Goal: Information Seeking & Learning: Learn about a topic

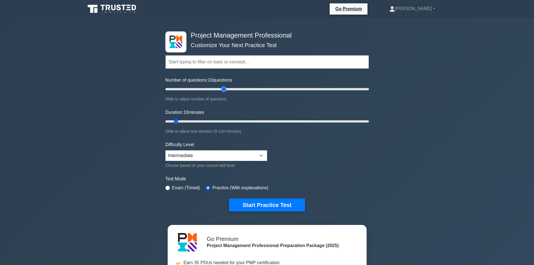
click at [224, 88] on input "Number of questions: 10 questions" at bounding box center [267, 89] width 204 height 7
drag, startPoint x: 242, startPoint y: 89, endPoint x: 294, endPoint y: 89, distance: 52.5
click at [243, 89] on input "Number of questions: 80 questions" at bounding box center [267, 89] width 204 height 7
drag, startPoint x: 300, startPoint y: 89, endPoint x: 384, endPoint y: 86, distance: 83.9
click at [369, 86] on input "Number of questions: 200 questions" at bounding box center [267, 89] width 204 height 7
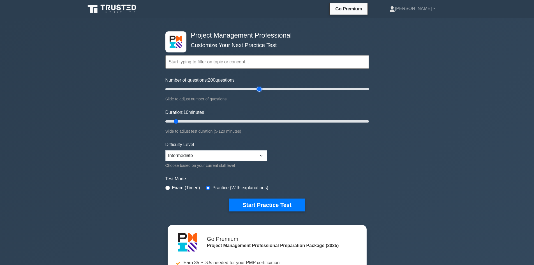
click at [260, 91] on input "Number of questions: 200 questions" at bounding box center [267, 89] width 204 height 7
type input "145"
click at [310, 86] on input "Number of questions: 145 questions" at bounding box center [267, 89] width 204 height 7
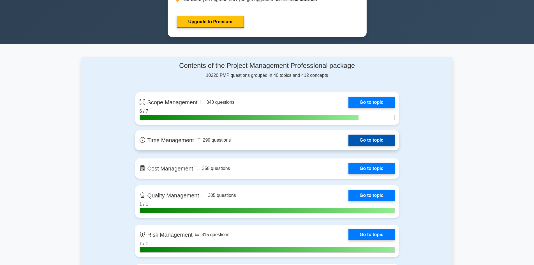
scroll to position [365, 0]
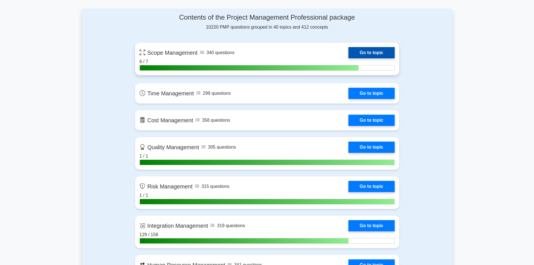
click at [371, 51] on link "Go to topic" at bounding box center [372, 52] width 46 height 11
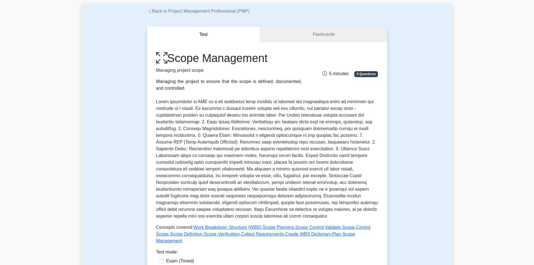
scroll to position [168, 0]
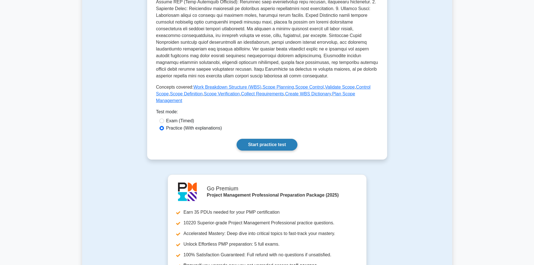
click at [284, 139] on link "Start practice test" at bounding box center [267, 145] width 61 height 12
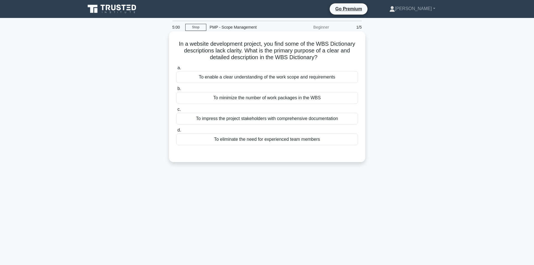
scroll to position [325, 0]
click at [324, 78] on div "To enable a clear understanding of the work scope and requirements" at bounding box center [267, 77] width 182 height 12
click at [176, 70] on input "a. To enable a clear understanding of the work scope and requirements" at bounding box center [176, 68] width 0 height 4
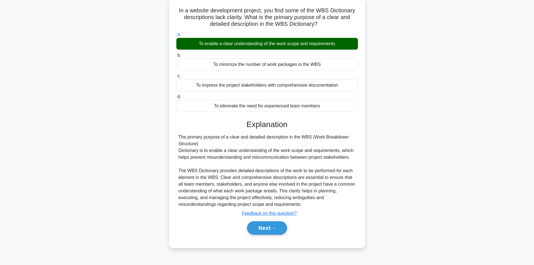
scroll to position [38, 0]
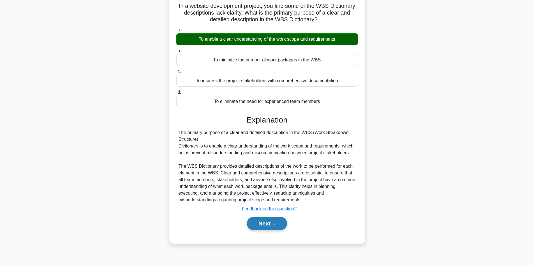
drag, startPoint x: 263, startPoint y: 224, endPoint x: 267, endPoint y: 222, distance: 4.7
click at [266, 223] on button "Next" at bounding box center [267, 223] width 40 height 13
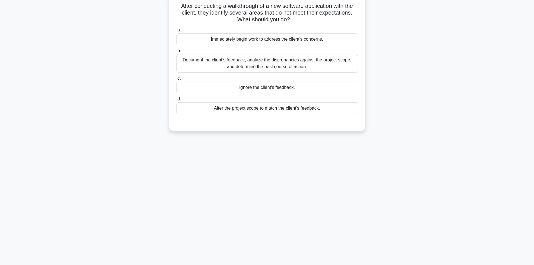
click at [277, 62] on div "Document the client's feedback, analyze the discrepancies against the project s…" at bounding box center [267, 63] width 182 height 19
click at [176, 53] on input "b. Document the client's feedback, analyze the discrepancies against the projec…" at bounding box center [176, 51] width 0 height 4
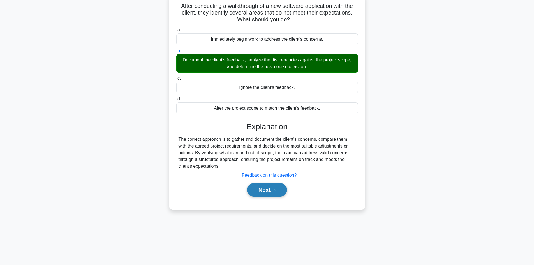
click at [281, 189] on button "Next" at bounding box center [267, 189] width 40 height 13
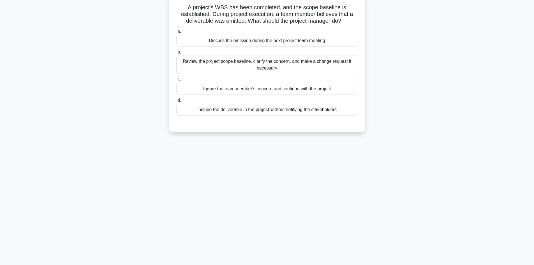
scroll to position [0, 0]
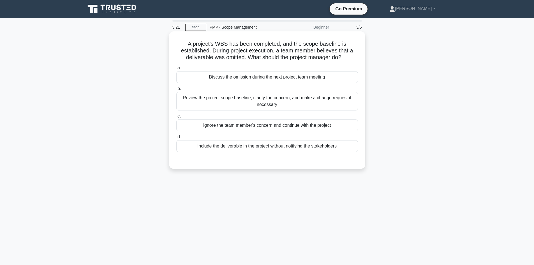
click at [300, 100] on div "Review the project scope baseline, clarify the concern, and make a change reque…" at bounding box center [267, 101] width 182 height 19
click at [176, 91] on input "b. Review the project scope baseline, clarify the concern, and make a change re…" at bounding box center [176, 89] width 0 height 4
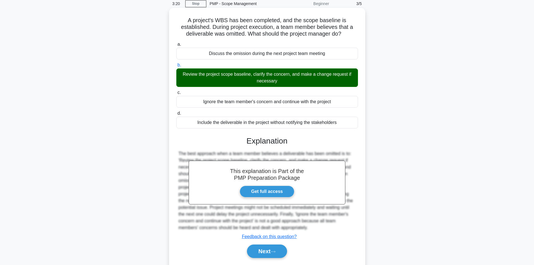
scroll to position [41, 0]
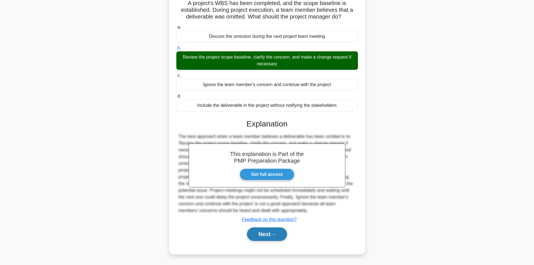
click at [272, 232] on button "Next" at bounding box center [267, 233] width 40 height 13
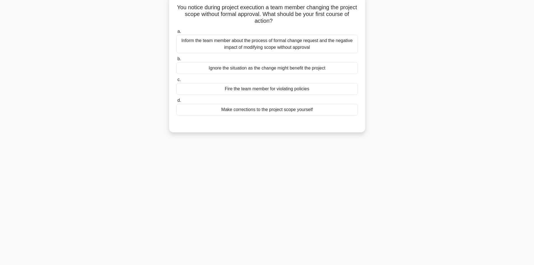
scroll to position [0, 0]
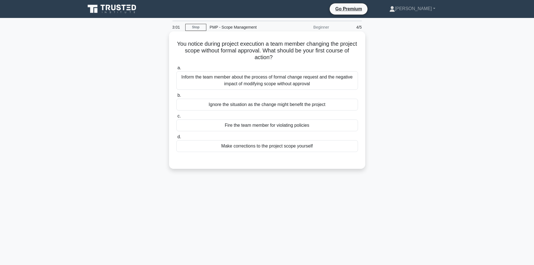
click at [325, 79] on div "Inform the team member about the process of formal change request and the negat…" at bounding box center [267, 80] width 182 height 19
click at [176, 70] on input "a. Inform the team member about the process of formal change request and the ne…" at bounding box center [176, 68] width 0 height 4
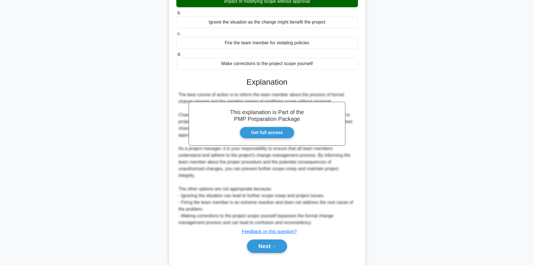
scroll to position [84, 0]
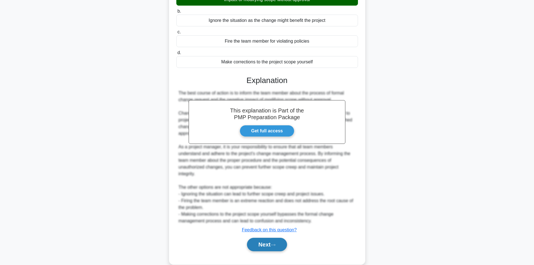
click at [278, 243] on button "Next" at bounding box center [267, 244] width 40 height 13
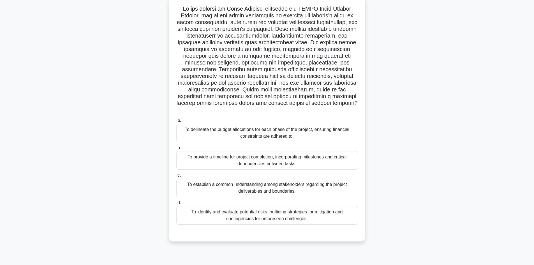
scroll to position [38, 0]
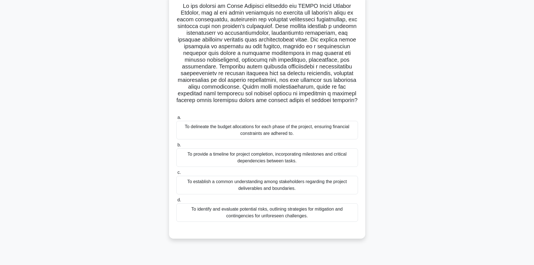
click at [299, 176] on div "To establish a common understanding among stakeholders regarding the project de…" at bounding box center [267, 185] width 182 height 19
click at [176, 174] on input "c. To establish a common understanding among stakeholders regarding the project…" at bounding box center [176, 173] width 0 height 4
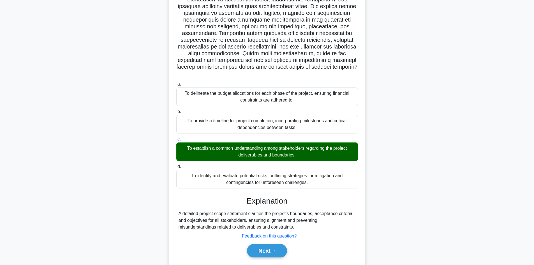
scroll to position [81, 0]
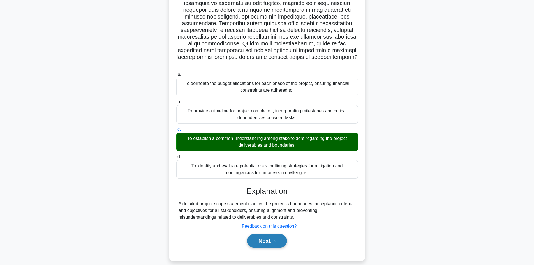
click at [283, 237] on button "Next" at bounding box center [267, 240] width 40 height 13
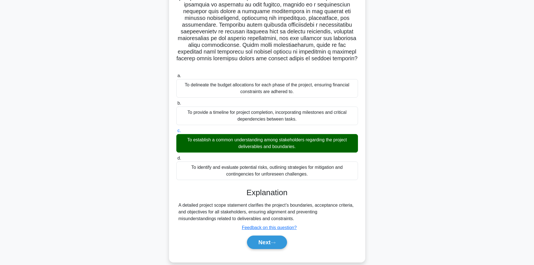
scroll to position [0, 0]
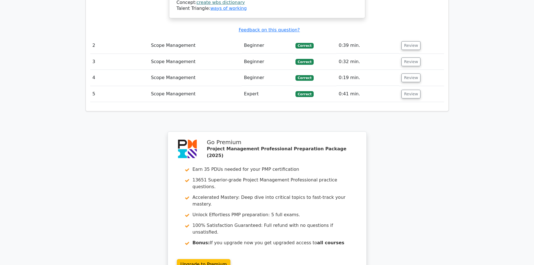
scroll to position [756, 0]
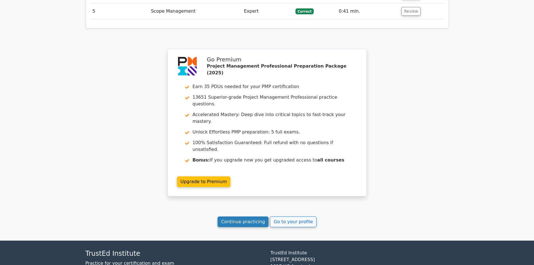
click at [254, 217] on link "Continue practicing" at bounding box center [243, 222] width 51 height 11
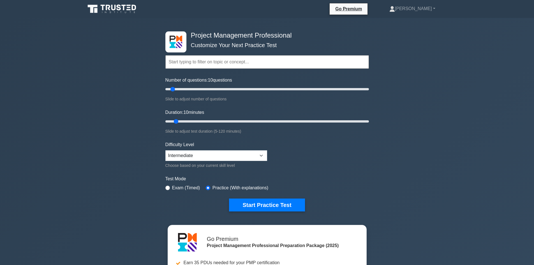
scroll to position [325, 0]
drag, startPoint x: 322, startPoint y: 92, endPoint x: 386, endPoint y: 88, distance: 64.4
type input "200"
click at [369, 88] on input "Number of questions: 200 questions" at bounding box center [267, 89] width 204 height 7
drag, startPoint x: 298, startPoint y: 119, endPoint x: 367, endPoint y: 121, distance: 69.6
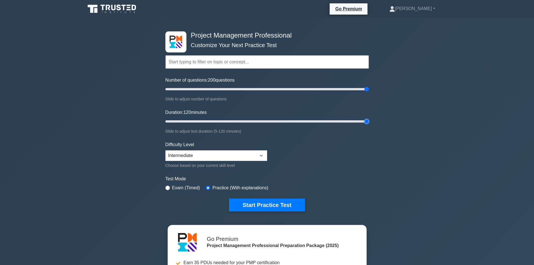
type input "120"
click at [367, 121] on input "Duration: 120 minutes" at bounding box center [267, 121] width 204 height 7
click at [213, 151] on select "Beginner Intermediate Expert" at bounding box center [216, 155] width 102 height 11
select select "expert"
click at [165, 150] on select "Beginner Intermediate Expert" at bounding box center [216, 155] width 102 height 11
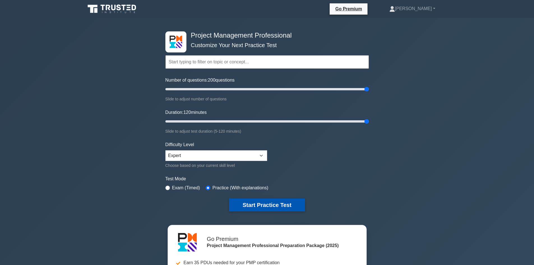
click at [273, 203] on button "Start Practice Test" at bounding box center [267, 205] width 76 height 13
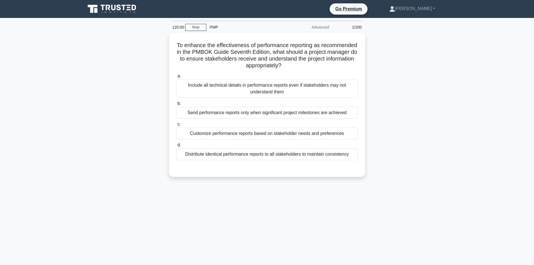
scroll to position [325, 0]
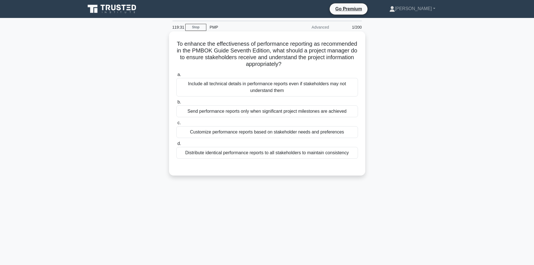
click at [259, 134] on div "Customize performance reports based on stakeholder needs and preferences" at bounding box center [267, 132] width 182 height 12
click at [176, 125] on input "c. Customize performance reports based on stakeholder needs and preferences" at bounding box center [176, 123] width 0 height 4
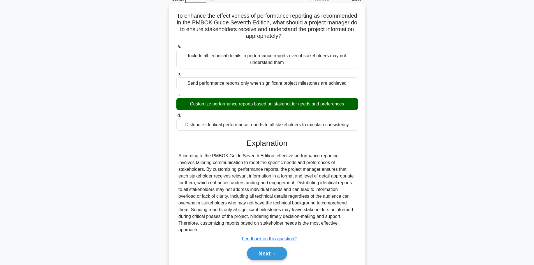
scroll to position [41, 0]
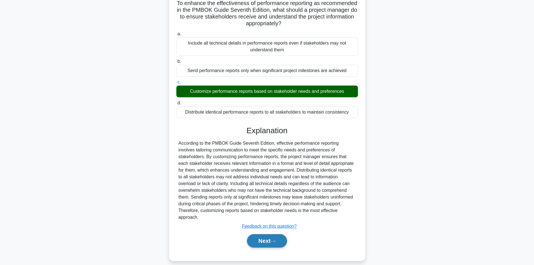
click at [275, 240] on icon at bounding box center [273, 241] width 5 height 3
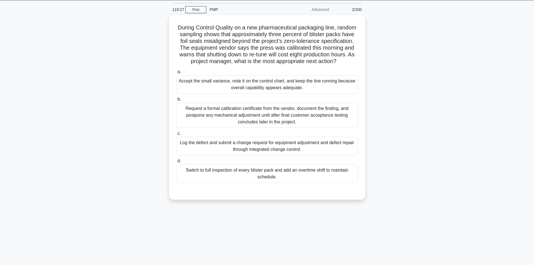
scroll to position [0, 0]
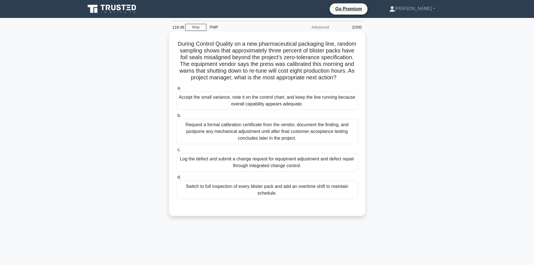
click at [319, 138] on div "Request a formal calibration certificate from the vendor, document the finding,…" at bounding box center [267, 131] width 182 height 25
click at [176, 118] on input "b. Request a formal calibration certificate from the vendor, document the findi…" at bounding box center [176, 116] width 0 height 4
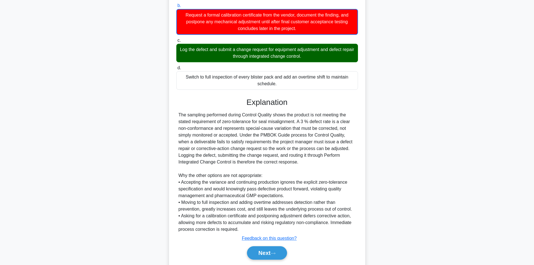
scroll to position [135, 0]
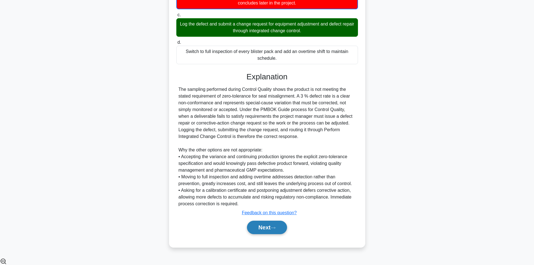
click at [267, 231] on button "Next" at bounding box center [267, 227] width 40 height 13
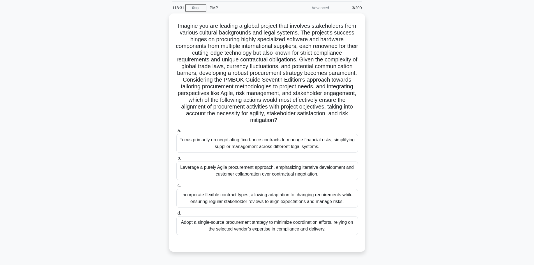
scroll to position [0, 0]
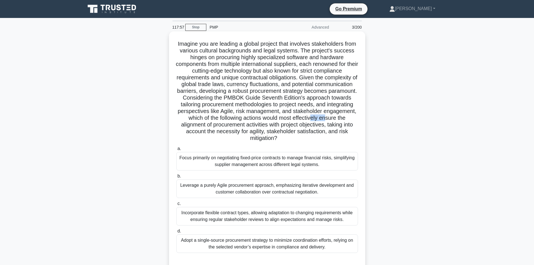
drag, startPoint x: 196, startPoint y: 126, endPoint x: 210, endPoint y: 126, distance: 14.0
type textarea "ely en"
click at [210, 126] on h5 "Imagine you are leading a global project that involves stakeholders from variou…" at bounding box center [267, 91] width 183 height 102
drag, startPoint x: 293, startPoint y: 126, endPoint x: 326, endPoint y: 125, distance: 33.1
click at [326, 125] on h5 "Imagine you are leading a global project that involves stakeholders from variou…" at bounding box center [267, 91] width 183 height 102
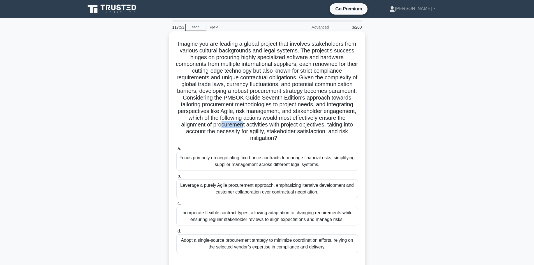
drag, startPoint x: 276, startPoint y: 124, endPoint x: 298, endPoint y: 125, distance: 22.5
click at [298, 125] on h5 "Imagine you are leading a global project that involves stakeholders from variou…" at bounding box center [267, 91] width 183 height 102
drag, startPoint x: 222, startPoint y: 130, endPoint x: 241, endPoint y: 132, distance: 19.4
click at [241, 132] on h5 "Imagine you are leading a global project that involves stakeholders from variou…" at bounding box center [267, 91] width 183 height 102
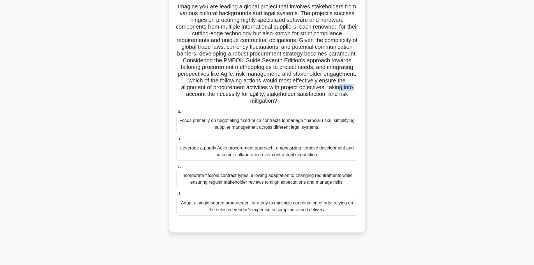
scroll to position [38, 0]
click at [284, 120] on div "Focus primarily on negotiating fixed-price contracts to manage financial risks,…" at bounding box center [267, 123] width 182 height 19
click at [176, 113] on input "a. Focus primarily on negotiating fixed-price contracts to manage financial ris…" at bounding box center [176, 111] width 0 height 4
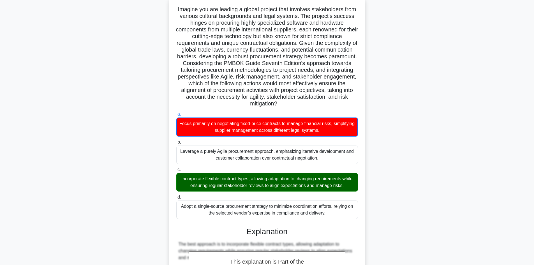
scroll to position [175, 0]
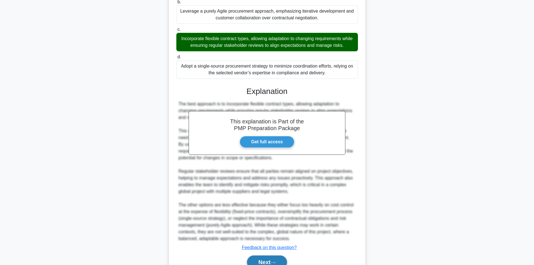
click at [267, 259] on button "Next" at bounding box center [267, 262] width 40 height 13
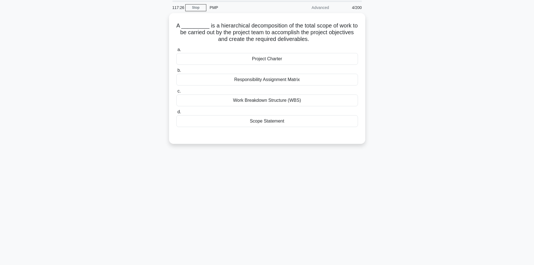
scroll to position [10, 0]
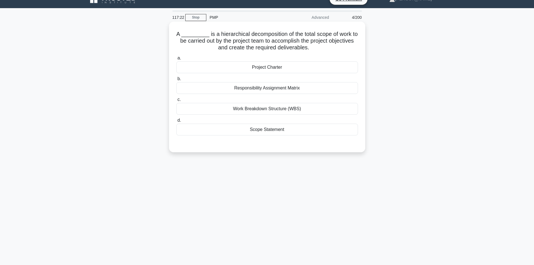
click at [301, 108] on div "Work Breakdown Structure (WBS)" at bounding box center [267, 109] width 182 height 12
click at [176, 102] on input "c. Work Breakdown Structure (WBS)" at bounding box center [176, 100] width 0 height 4
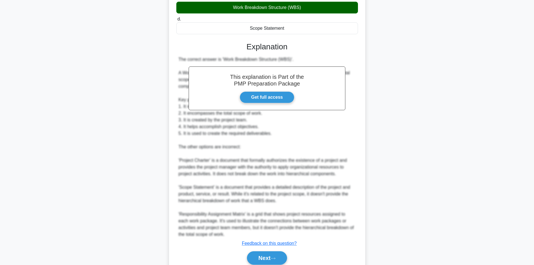
scroll to position [135, 0]
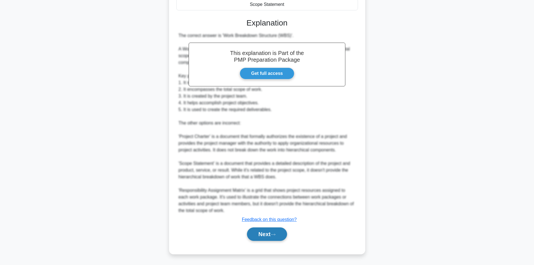
click at [268, 234] on button "Next" at bounding box center [267, 233] width 40 height 13
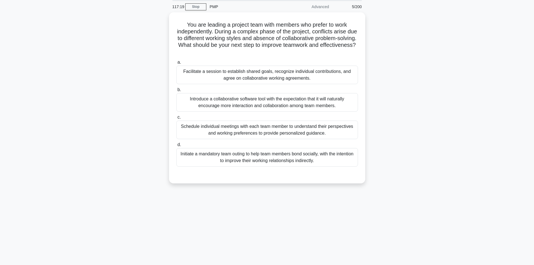
scroll to position [0, 0]
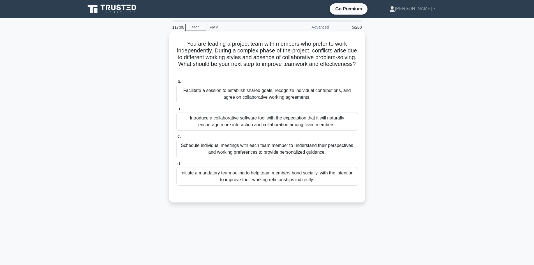
click at [329, 96] on div "Facilitate a session to establish shared goals, recognize individual contributi…" at bounding box center [267, 94] width 182 height 19
click at [176, 83] on input "a. Facilitate a session to establish shared goals, recognize individual contrib…" at bounding box center [176, 82] width 0 height 4
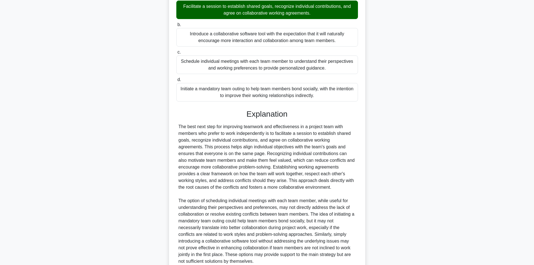
scroll to position [135, 0]
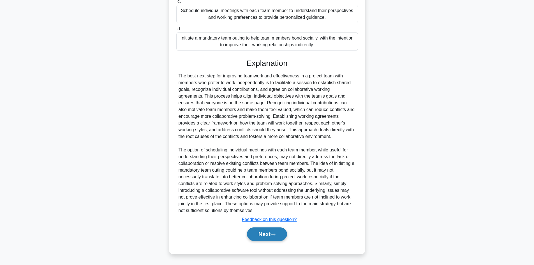
click at [271, 231] on button "Next" at bounding box center [267, 233] width 40 height 13
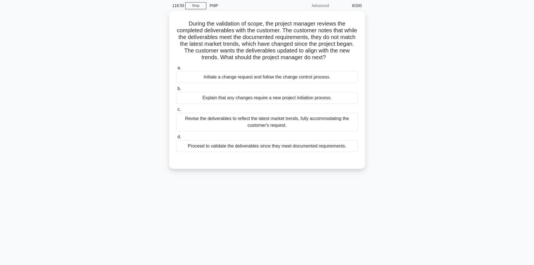
scroll to position [0, 0]
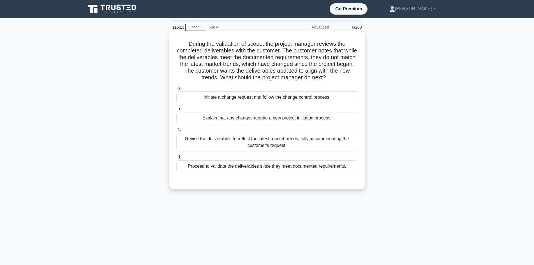
click at [292, 166] on div "Proceed to validate the deliverables since they meet documented requirements." at bounding box center [267, 166] width 182 height 12
click at [176, 159] on input "d. Proceed to validate the deliverables since they meet documented requirements." at bounding box center [176, 157] width 0 height 4
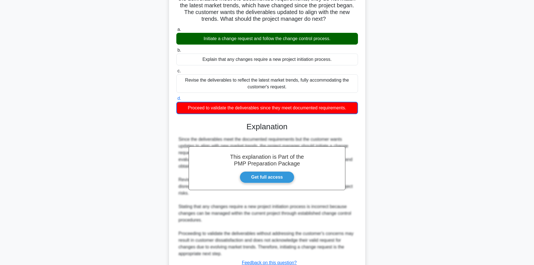
scroll to position [102, 0]
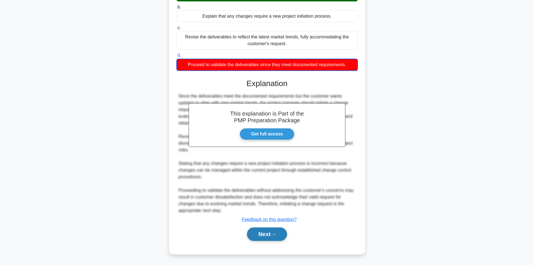
click at [267, 233] on button "Next" at bounding box center [267, 233] width 40 height 13
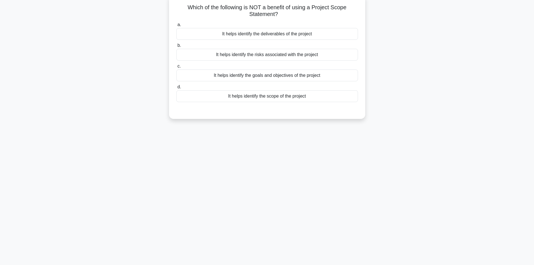
scroll to position [0, 0]
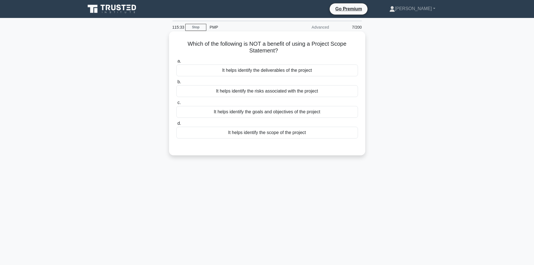
click at [325, 91] on div "It helps identify the risks associated with the project" at bounding box center [267, 91] width 182 height 12
click at [176, 84] on input "b. It helps identify the risks associated with the project" at bounding box center [176, 82] width 0 height 4
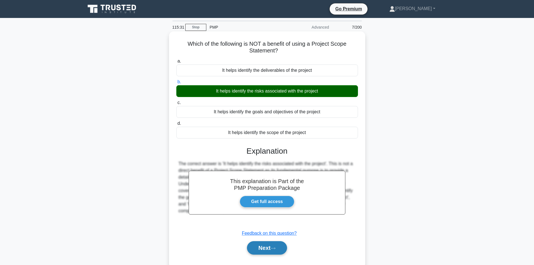
click at [266, 250] on button "Next" at bounding box center [267, 247] width 40 height 13
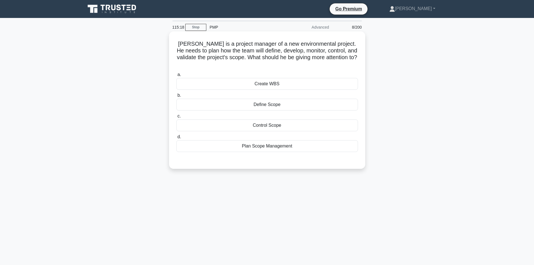
click at [264, 141] on div "Plan Scope Management" at bounding box center [267, 146] width 182 height 12
click at [176, 139] on input "d. Plan Scope Management" at bounding box center [176, 137] width 0 height 4
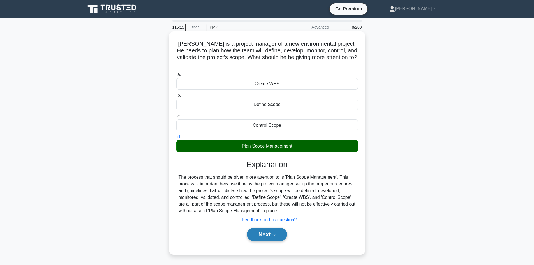
click at [274, 228] on button "Next" at bounding box center [267, 234] width 40 height 13
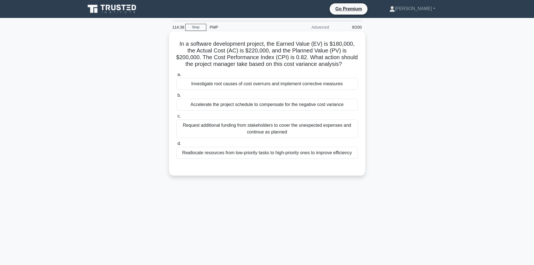
click at [292, 84] on div "Investigate root causes of cost overruns and implement corrective measures" at bounding box center [267, 84] width 182 height 12
click at [176, 77] on input "a. Investigate root causes of cost overruns and implement corrective measures" at bounding box center [176, 75] width 0 height 4
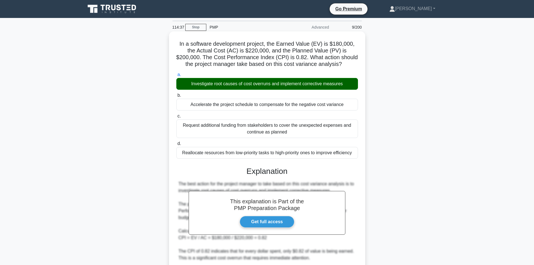
scroll to position [168, 0]
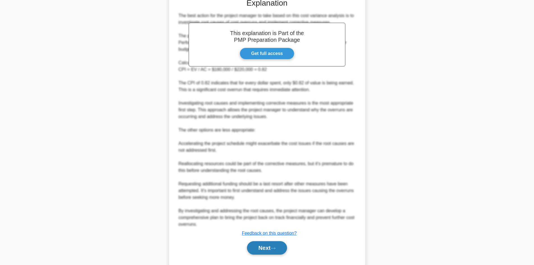
click at [275, 245] on button "Next" at bounding box center [267, 247] width 40 height 13
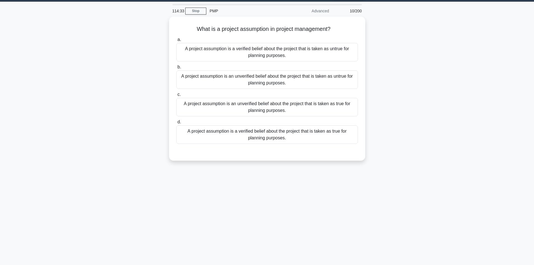
scroll to position [0, 0]
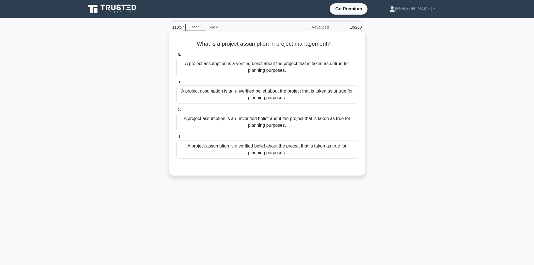
click at [306, 124] on div "A project assumption is an unverified belief about the project that is taken as…" at bounding box center [267, 122] width 182 height 19
click at [176, 111] on input "c. A project assumption is an unverified belief about the project that is taken…" at bounding box center [176, 110] width 0 height 4
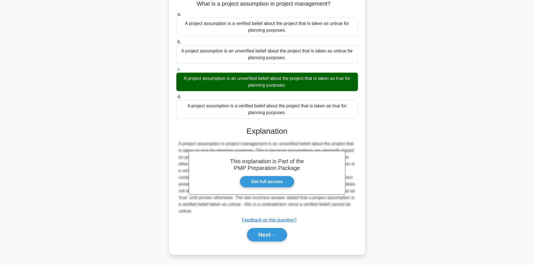
scroll to position [41, 0]
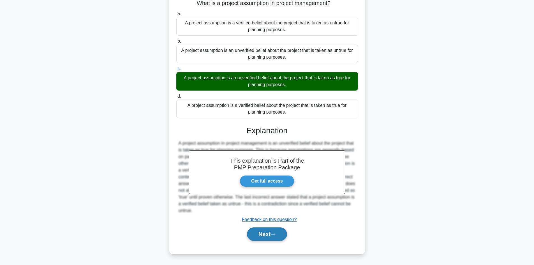
click at [268, 232] on button "Next" at bounding box center [267, 233] width 40 height 13
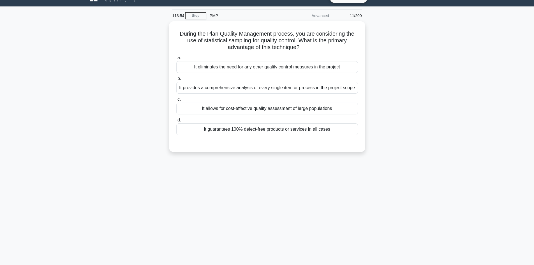
scroll to position [0, 0]
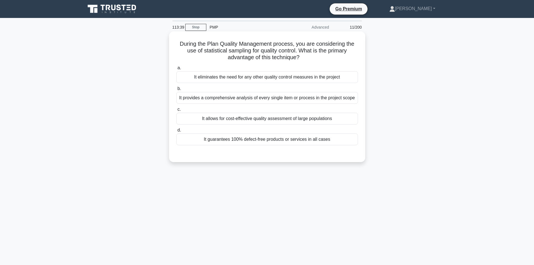
click at [300, 97] on div "It provides a comprehensive analysis of every single item or process in the pro…" at bounding box center [267, 98] width 182 height 12
click at [176, 91] on input "b. It provides a comprehensive analysis of every single item or process in the …" at bounding box center [176, 89] width 0 height 4
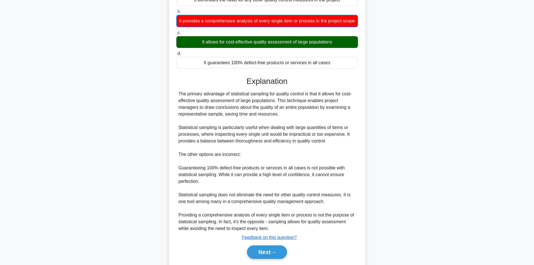
scroll to position [102, 0]
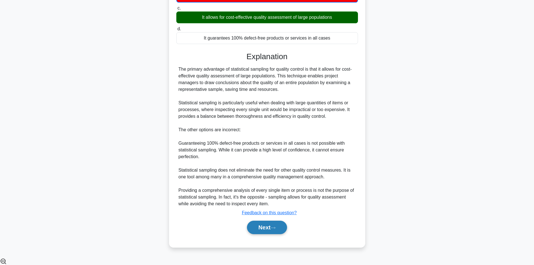
click at [260, 233] on button "Next" at bounding box center [267, 227] width 40 height 13
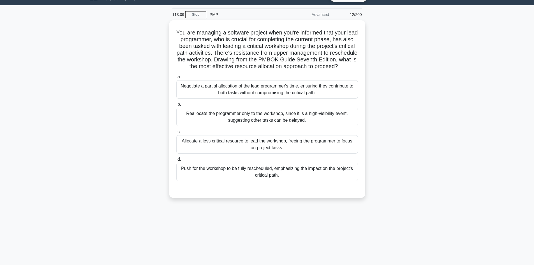
scroll to position [0, 0]
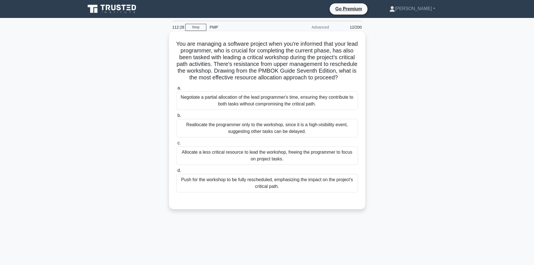
click at [305, 106] on div "Negotiate a partial allocation of the lead programmer's time, ensuring they con…" at bounding box center [267, 100] width 182 height 19
click at [176, 90] on input "a. Negotiate a partial allocation of the lead programmer's time, ensuring they …" at bounding box center [176, 88] width 0 height 4
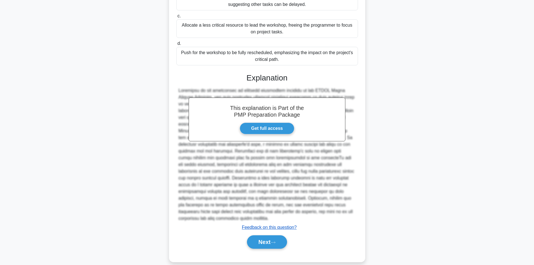
scroll to position [135, 0]
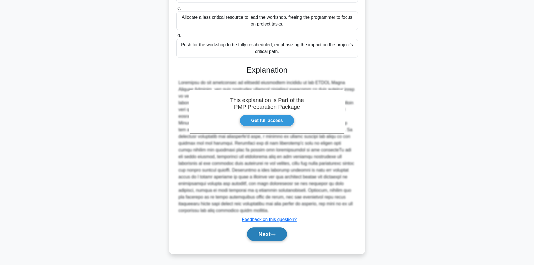
click at [276, 231] on button "Next" at bounding box center [267, 233] width 40 height 13
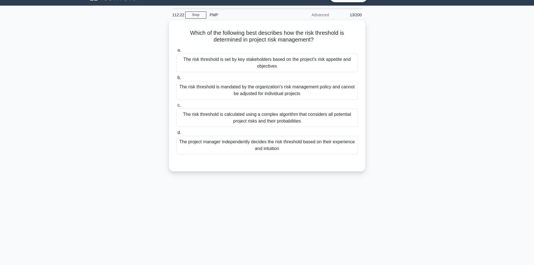
scroll to position [0, 0]
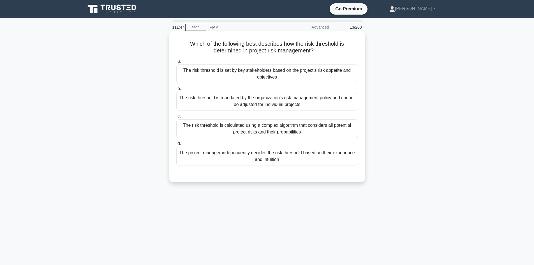
click at [270, 73] on div "The risk threshold is set by key stakeholders based on the project's risk appet…" at bounding box center [267, 74] width 182 height 19
click at [176, 63] on input "a. The risk threshold is set by key stakeholders based on the project's risk ap…" at bounding box center [176, 61] width 0 height 4
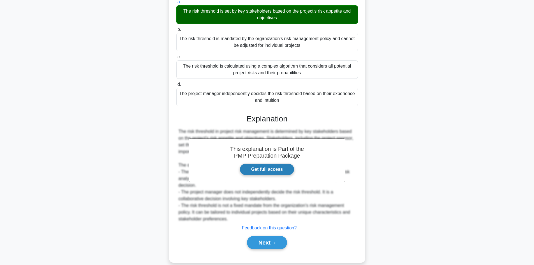
scroll to position [61, 0]
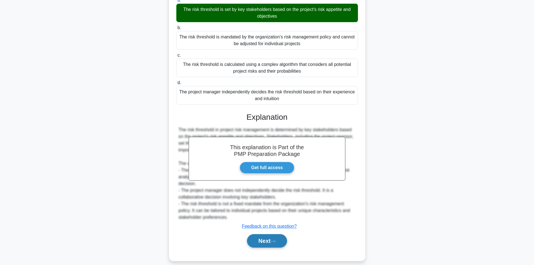
click at [264, 234] on button "Next" at bounding box center [267, 240] width 40 height 13
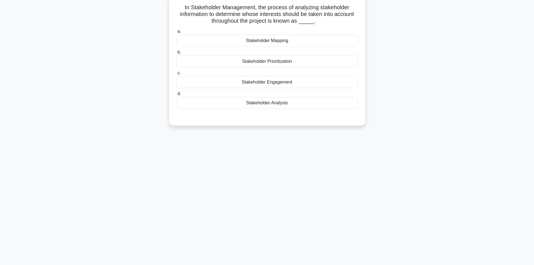
scroll to position [10, 0]
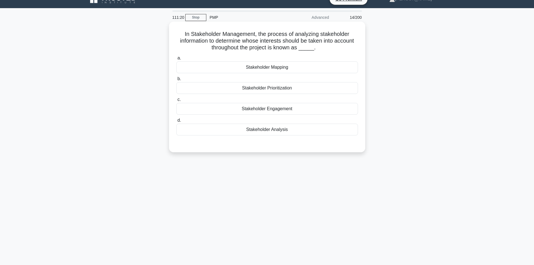
click at [276, 109] on div "Stakeholder Engagement" at bounding box center [267, 109] width 182 height 12
click at [176, 102] on input "c. Stakeholder Engagement" at bounding box center [176, 100] width 0 height 4
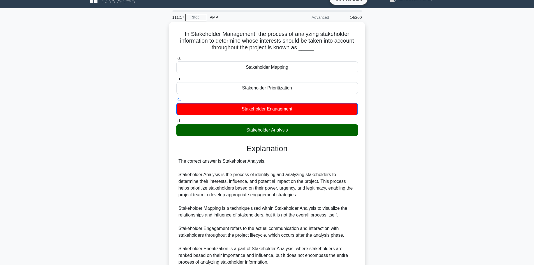
scroll to position [61, 0]
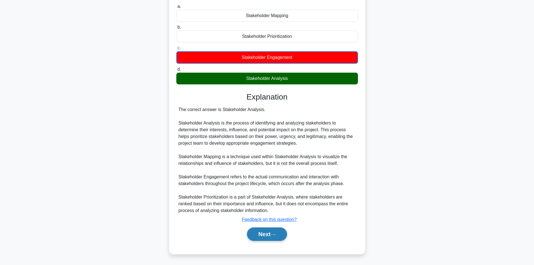
click at [275, 234] on icon at bounding box center [273, 234] width 5 height 3
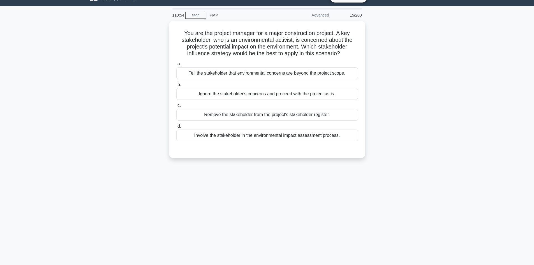
scroll to position [0, 0]
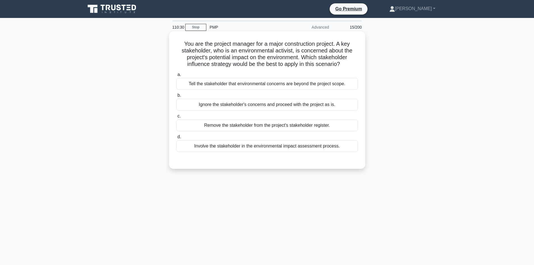
click at [245, 148] on div "Involve the stakeholder in the environmental impact assessment process." at bounding box center [267, 146] width 182 height 12
click at [176, 139] on input "d. Involve the stakeholder in the environmental impact assessment process." at bounding box center [176, 137] width 0 height 4
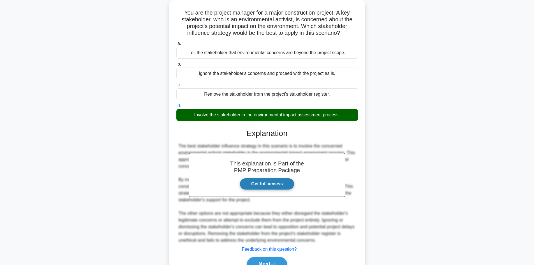
scroll to position [33, 0]
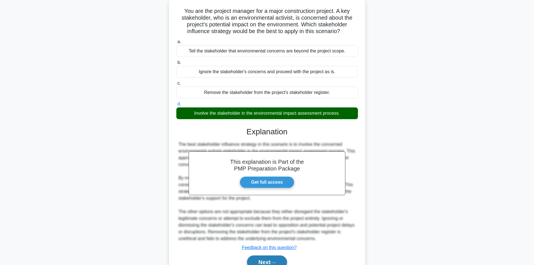
click at [272, 262] on button "Next" at bounding box center [267, 262] width 40 height 13
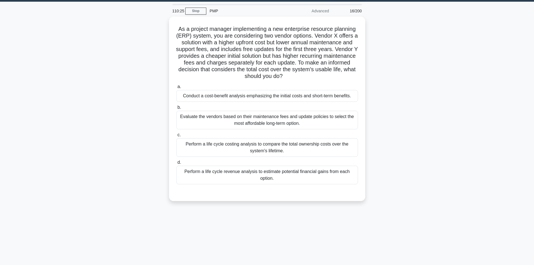
scroll to position [0, 0]
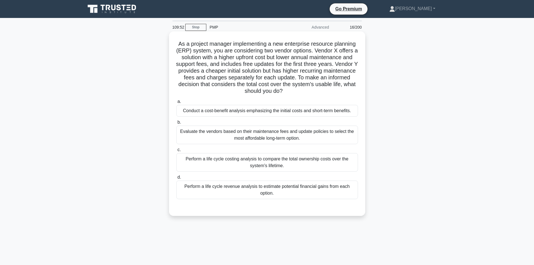
click at [320, 160] on div "Perform a life cycle costing analysis to compare the total ownership costs over…" at bounding box center [267, 162] width 182 height 19
click at [176, 152] on input "c. Perform a life cycle costing analysis to compare the total ownership costs o…" at bounding box center [176, 150] width 0 height 4
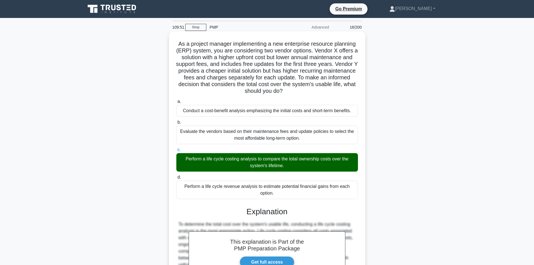
scroll to position [108, 0]
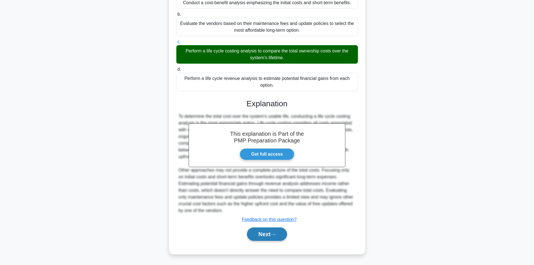
click at [277, 229] on button "Next" at bounding box center [267, 233] width 40 height 13
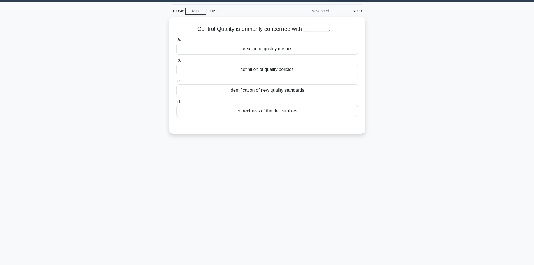
scroll to position [0, 0]
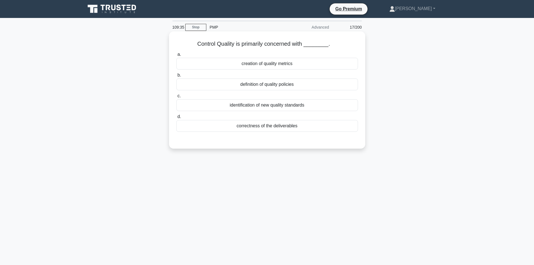
click at [270, 126] on div "correctness of the deliverables" at bounding box center [267, 126] width 182 height 12
click at [176, 119] on input "d. correctness of the deliverables" at bounding box center [176, 117] width 0 height 4
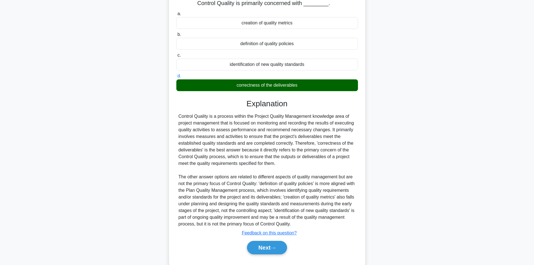
scroll to position [54, 0]
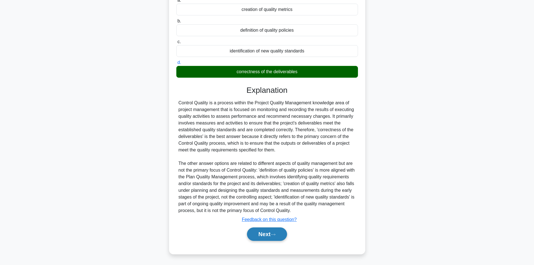
click at [272, 236] on button "Next" at bounding box center [267, 233] width 40 height 13
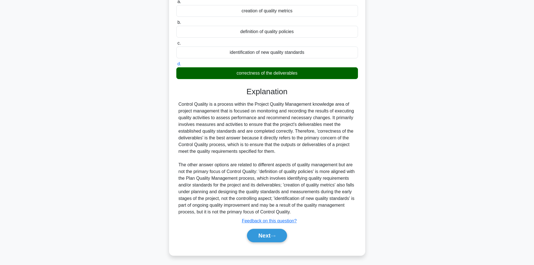
scroll to position [38, 0]
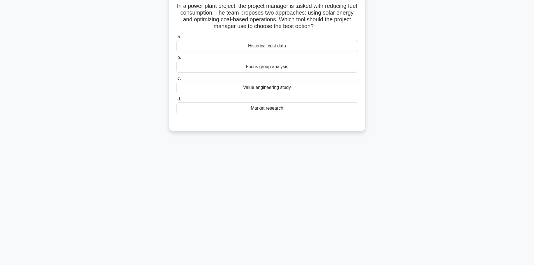
click at [310, 70] on div "Focus group analysis" at bounding box center [267, 67] width 182 height 12
click at [176, 59] on input "b. Focus group analysis" at bounding box center [176, 58] width 0 height 4
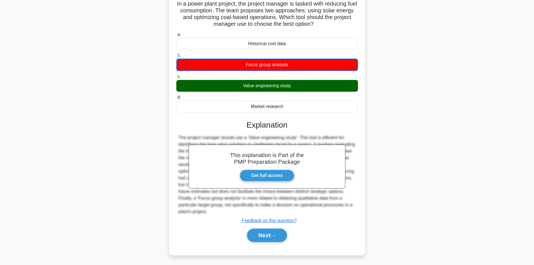
scroll to position [41, 0]
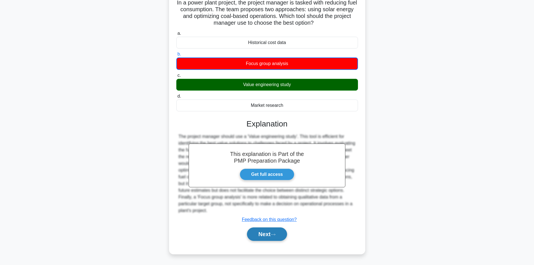
click at [260, 233] on button "Next" at bounding box center [267, 233] width 40 height 13
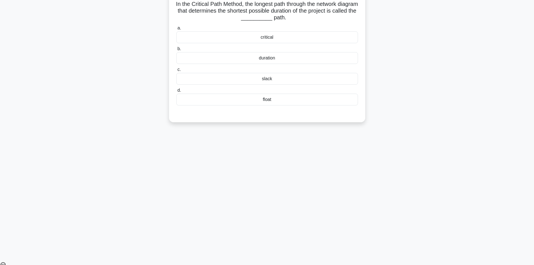
scroll to position [38, 0]
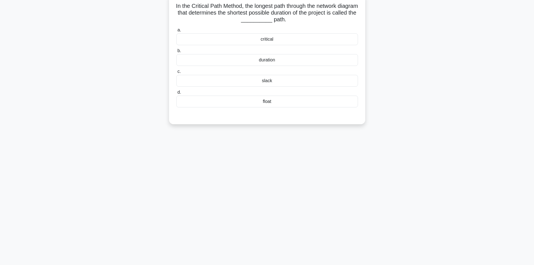
click at [269, 38] on div "critical" at bounding box center [267, 39] width 182 height 12
click at [176, 32] on input "a. critical" at bounding box center [176, 30] width 0 height 4
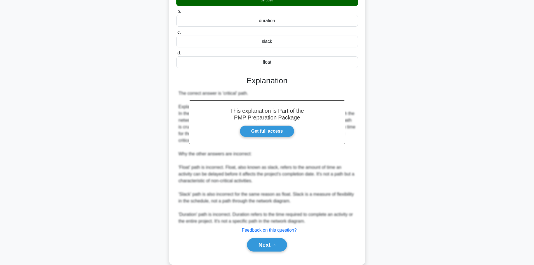
scroll to position [88, 0]
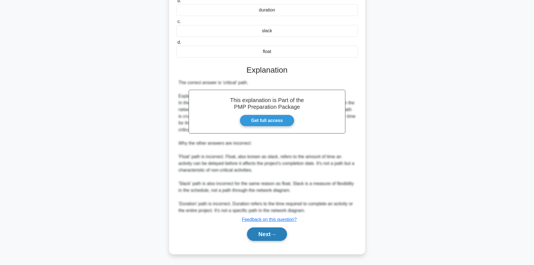
click at [264, 237] on button "Next" at bounding box center [267, 233] width 40 height 13
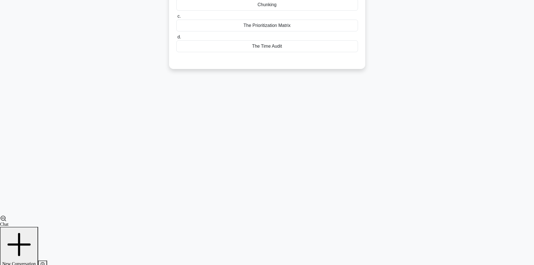
scroll to position [38, 0]
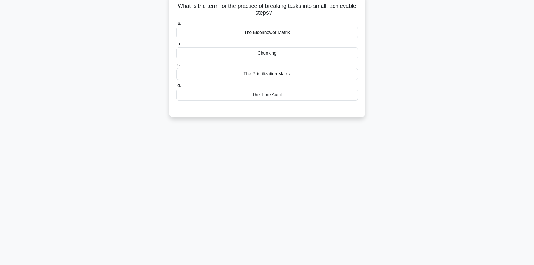
click at [298, 35] on div "The Eisenhower Matrix" at bounding box center [267, 33] width 182 height 12
click at [176, 25] on input "a. The Eisenhower Matrix" at bounding box center [176, 24] width 0 height 4
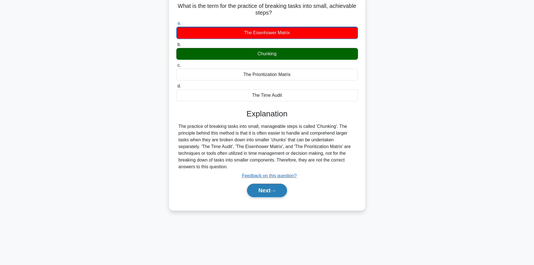
click at [273, 191] on icon at bounding box center [273, 190] width 5 height 3
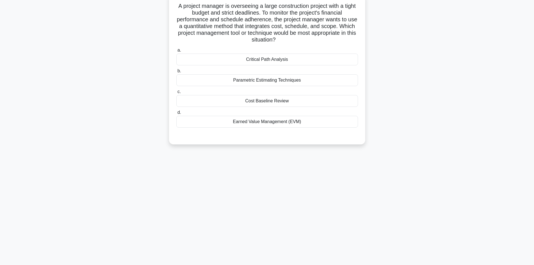
click at [291, 121] on div "Earned Value Management (EVM)" at bounding box center [267, 122] width 182 height 12
click at [176, 114] on input "d. Earned Value Management (EVM)" at bounding box center [176, 113] width 0 height 4
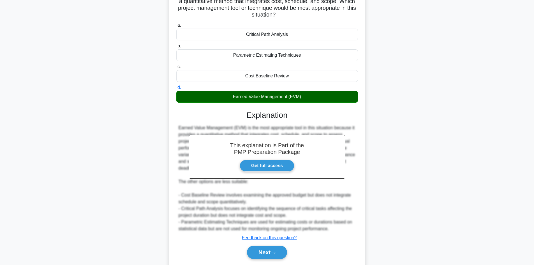
scroll to position [81, 0]
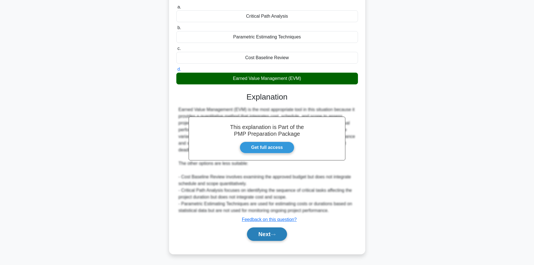
click at [271, 233] on button "Next" at bounding box center [267, 233] width 40 height 13
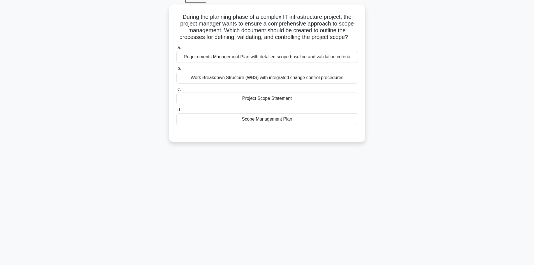
scroll to position [0, 0]
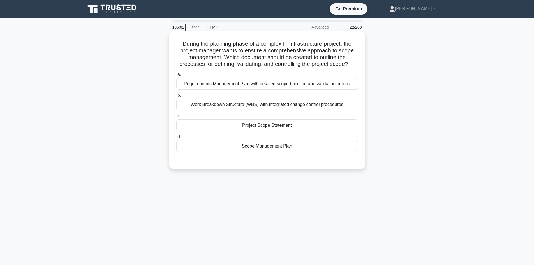
click at [293, 148] on div "Scope Management Plan" at bounding box center [267, 146] width 182 height 12
click at [176, 139] on input "d. Scope Management Plan" at bounding box center [176, 137] width 0 height 4
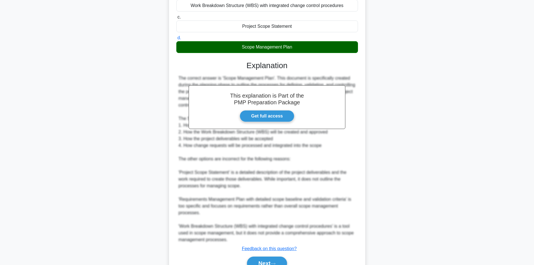
scroll to position [112, 0]
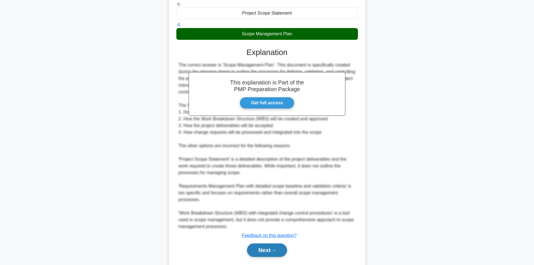
click at [266, 248] on button "Next" at bounding box center [267, 249] width 40 height 13
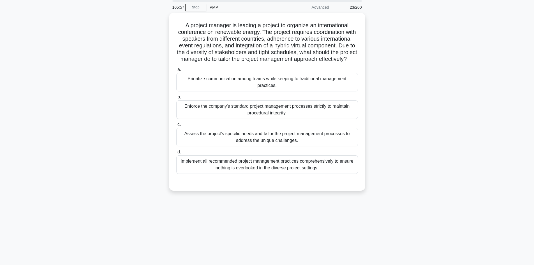
scroll to position [0, 0]
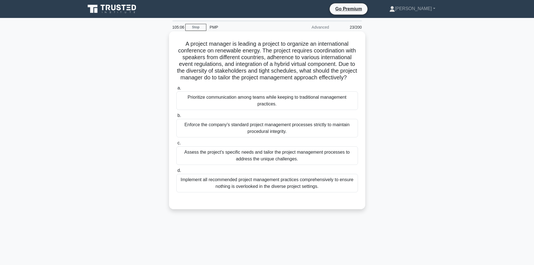
click at [309, 160] on div "Assess the project's specific needs and tailor the project management processes…" at bounding box center [267, 155] width 182 height 19
click at [176, 145] on input "c. Assess the project's specific needs and tailor the project management proces…" at bounding box center [176, 143] width 0 height 4
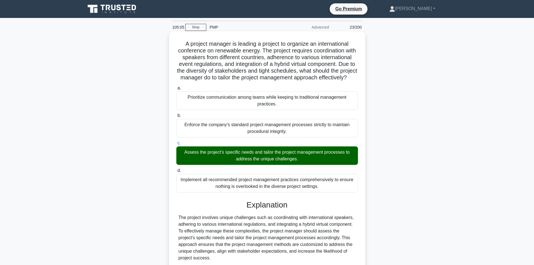
scroll to position [54, 0]
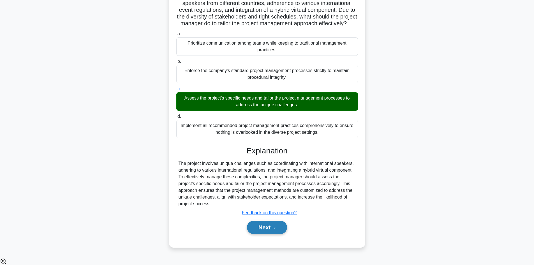
click at [276, 233] on button "Next" at bounding box center [267, 227] width 40 height 13
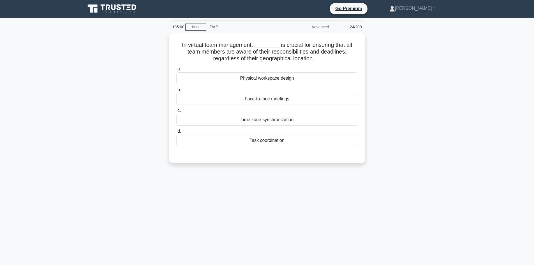
scroll to position [0, 0]
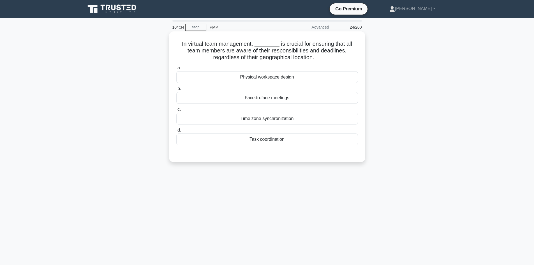
click at [286, 141] on div "Task coordination" at bounding box center [267, 140] width 182 height 12
click at [176, 132] on input "d. Task coordination" at bounding box center [176, 130] width 0 height 4
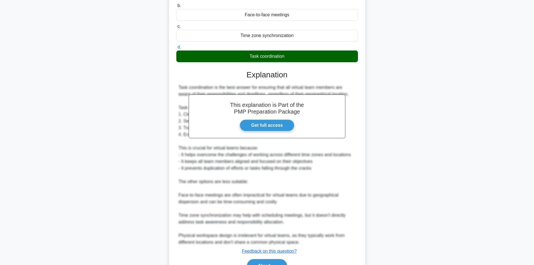
scroll to position [112, 0]
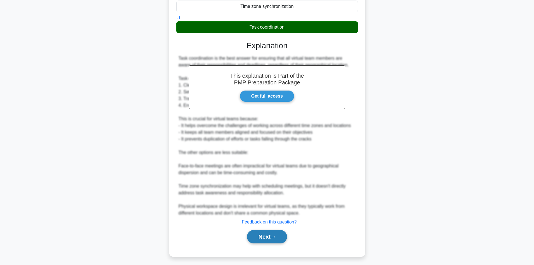
click at [267, 239] on button "Next" at bounding box center [267, 236] width 40 height 13
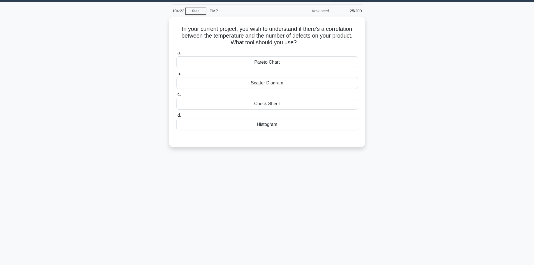
scroll to position [0, 0]
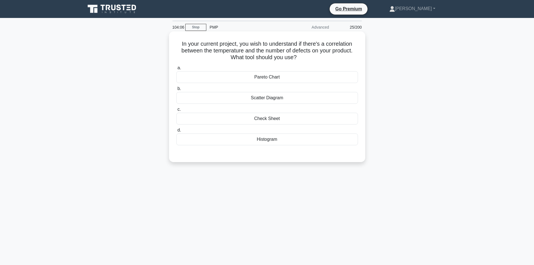
click at [286, 102] on div "Scatter Diagram" at bounding box center [267, 98] width 182 height 12
click at [176, 91] on input "b. Scatter Diagram" at bounding box center [176, 89] width 0 height 4
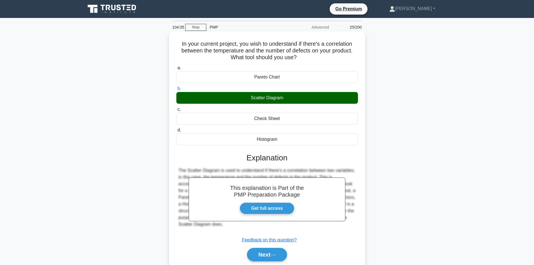
click at [286, 102] on div "Scatter Diagram" at bounding box center [267, 98] width 182 height 12
click at [176, 91] on input "b. Scatter Diagram" at bounding box center [176, 89] width 0 height 4
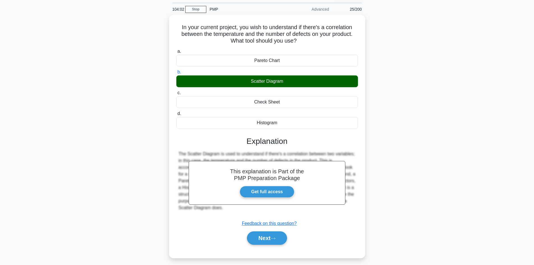
scroll to position [38, 0]
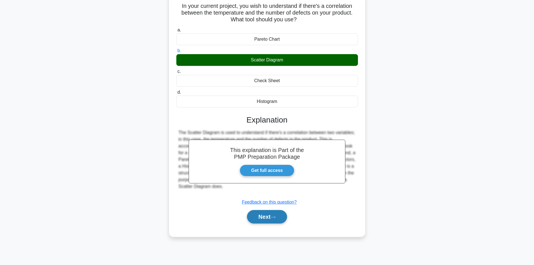
click at [281, 216] on button "Next" at bounding box center [267, 216] width 40 height 13
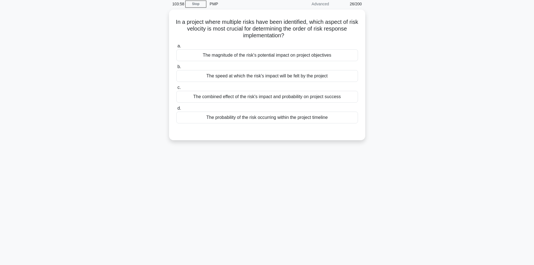
scroll to position [10, 0]
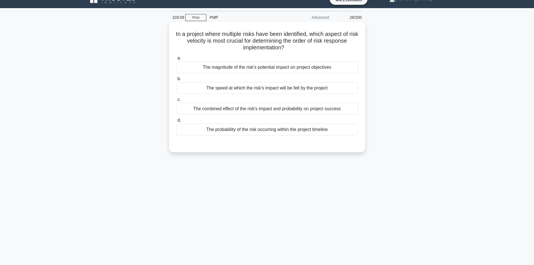
click at [239, 110] on div "The combined effect of the risk's impact and probability on project success" at bounding box center [267, 109] width 182 height 12
click at [176, 102] on input "c. The combined effect of the risk's impact and probability on project success" at bounding box center [176, 100] width 0 height 4
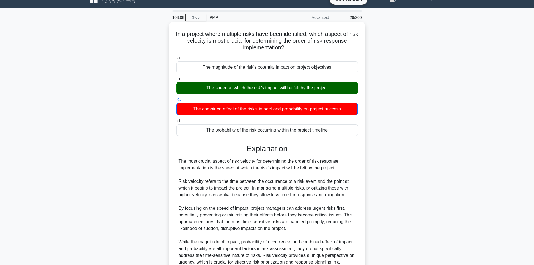
scroll to position [68, 0]
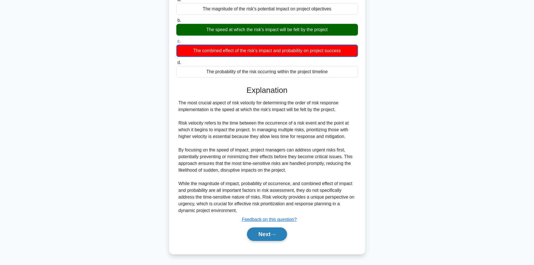
click at [268, 233] on button "Next" at bounding box center [267, 233] width 40 height 13
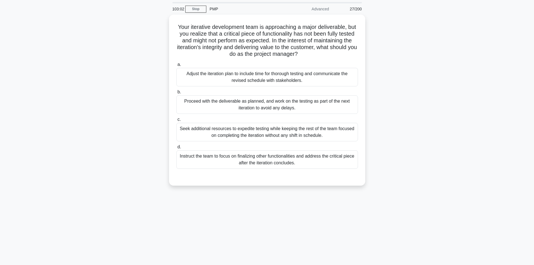
scroll to position [0, 0]
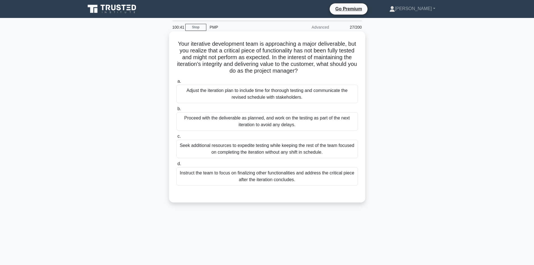
click at [334, 119] on div "Proceed with the deliverable as planned, and work on the testing as part of the…" at bounding box center [267, 121] width 182 height 19
click at [176, 111] on input "b. Proceed with the deliverable as planned, and work on the testing as part of …" at bounding box center [176, 109] width 0 height 4
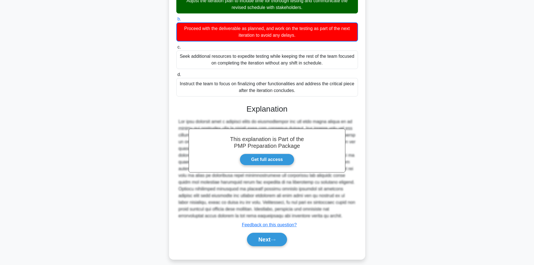
scroll to position [95, 0]
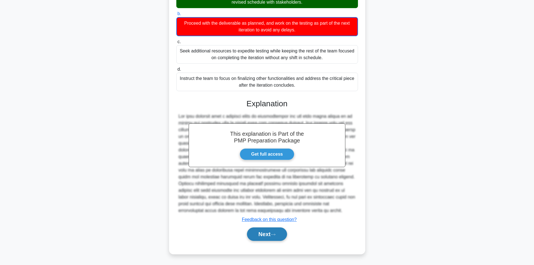
click at [275, 235] on icon at bounding box center [273, 235] width 4 height 2
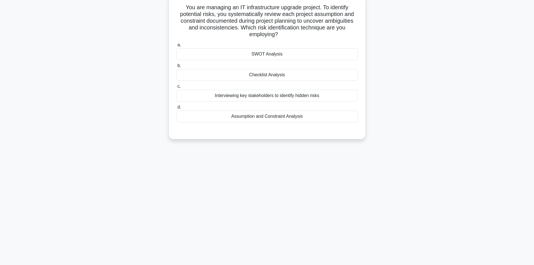
scroll to position [10, 0]
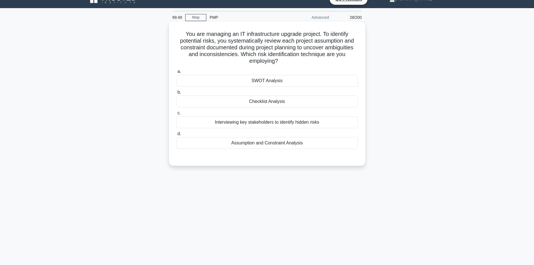
click at [293, 143] on div "Assumption and Constraint Analysis" at bounding box center [267, 143] width 182 height 12
click at [176, 136] on input "d. Assumption and Constraint Analysis" at bounding box center [176, 134] width 0 height 4
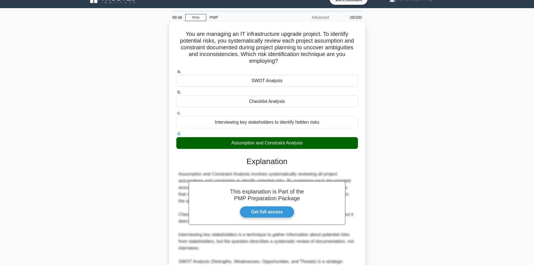
scroll to position [74, 0]
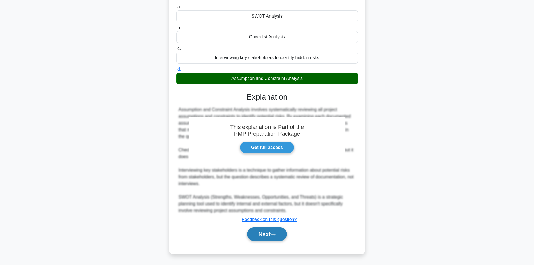
click at [275, 236] on icon at bounding box center [273, 234] width 5 height 3
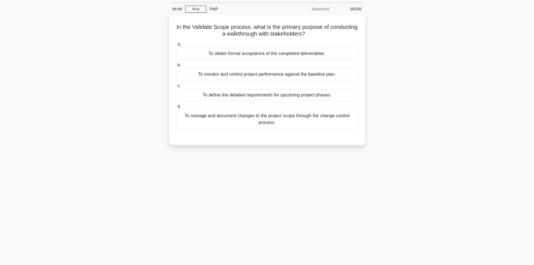
scroll to position [0, 0]
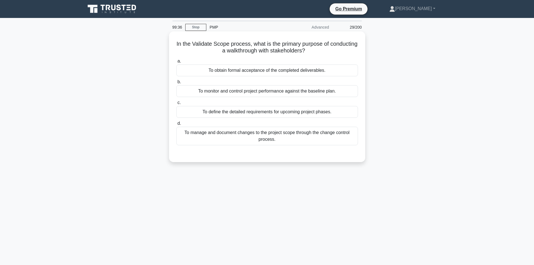
click at [276, 72] on div "To obtain formal acceptance of the completed deliverables." at bounding box center [267, 71] width 182 height 12
click at [176, 63] on input "a. To obtain formal acceptance of the completed deliverables." at bounding box center [176, 61] width 0 height 4
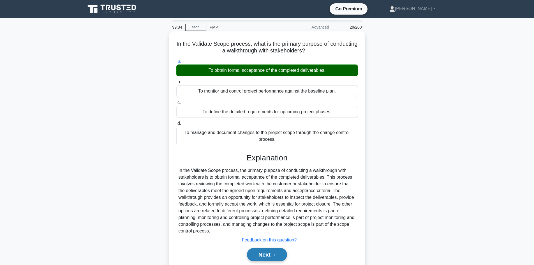
click at [276, 256] on icon at bounding box center [273, 255] width 5 height 3
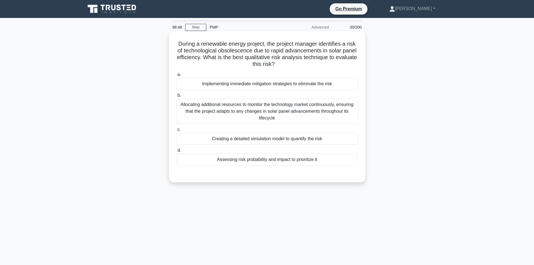
click at [261, 159] on div "Assessing risk probability and impact to prioritize it" at bounding box center [267, 160] width 182 height 12
click at [176, 152] on input "d. Assessing risk probability and impact to prioritize it" at bounding box center [176, 151] width 0 height 4
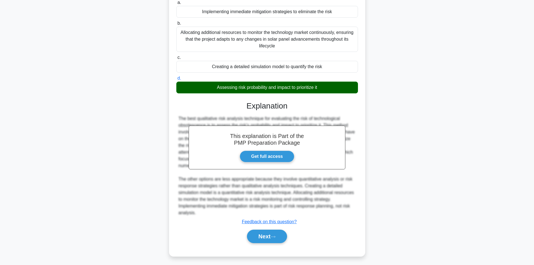
scroll to position [74, 0]
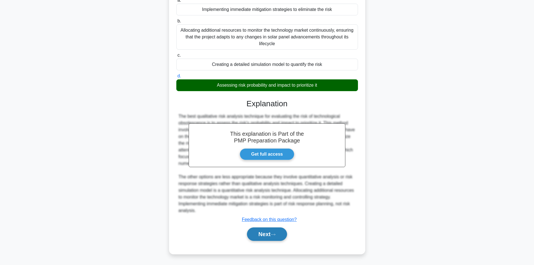
click at [266, 235] on button "Next" at bounding box center [267, 233] width 40 height 13
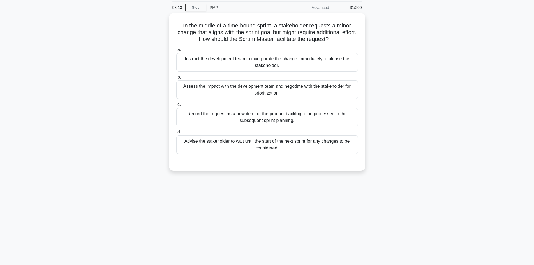
scroll to position [10, 0]
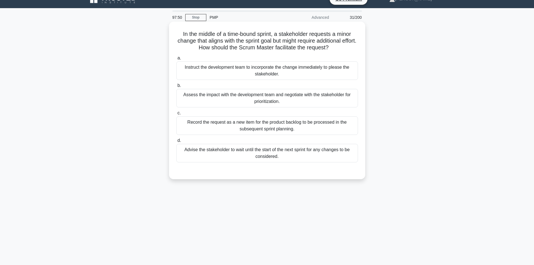
click at [315, 152] on div "Advise the stakeholder to wait until the start of the next sprint for any chang…" at bounding box center [267, 153] width 182 height 19
click at [176, 142] on input "d. Advise the stakeholder to wait until the start of the next sprint for any ch…" at bounding box center [176, 141] width 0 height 4
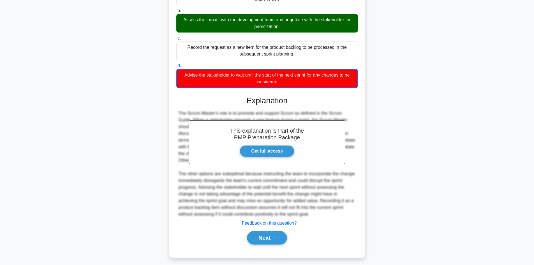
scroll to position [88, 0]
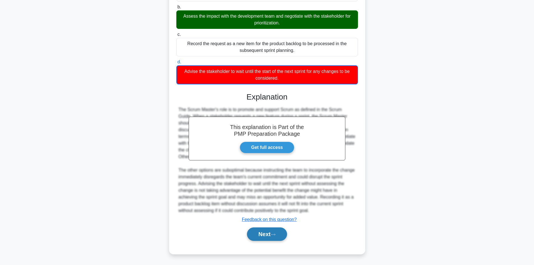
click at [280, 233] on button "Next" at bounding box center [267, 233] width 40 height 13
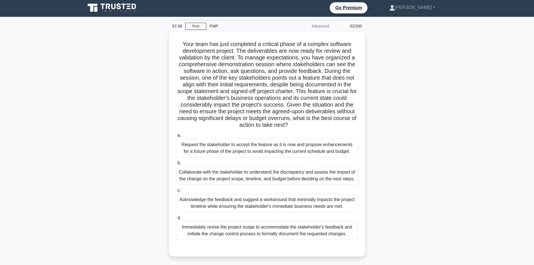
scroll to position [0, 0]
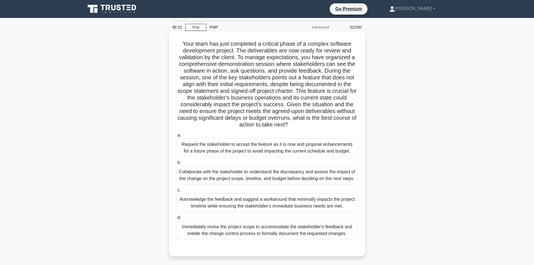
click at [287, 175] on div "Collaborate with the stakeholder to understand the discrepancy and assess the i…" at bounding box center [267, 175] width 182 height 19
click at [176, 165] on input "b. Collaborate with the stakeholder to understand the discrepancy and assess th…" at bounding box center [176, 163] width 0 height 4
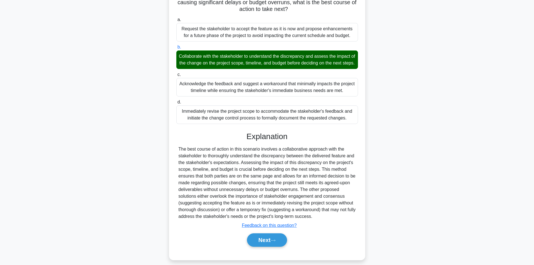
scroll to position [128, 0]
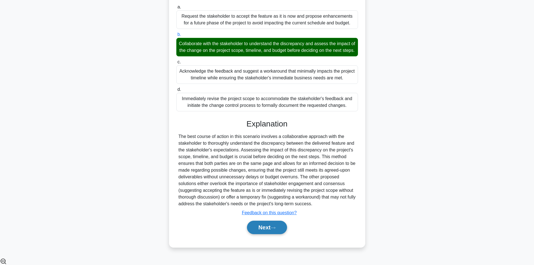
click at [280, 231] on button "Next" at bounding box center [267, 227] width 40 height 13
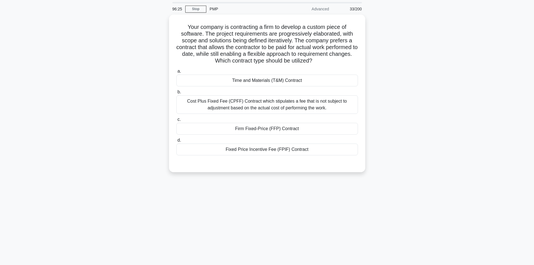
scroll to position [0, 0]
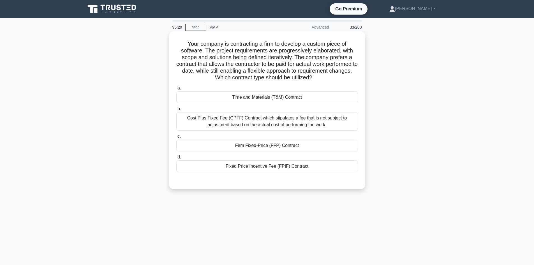
click at [272, 97] on div "Time and Materials (T&M) Contract" at bounding box center [267, 97] width 182 height 12
click at [176, 90] on input "a. Time and Materials (T&M) Contract" at bounding box center [176, 88] width 0 height 4
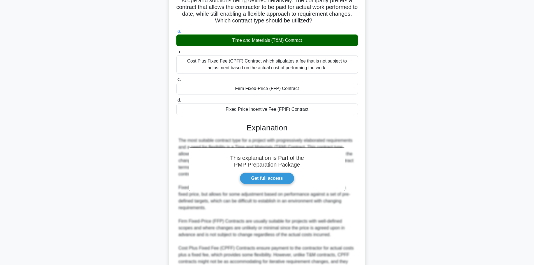
scroll to position [84, 0]
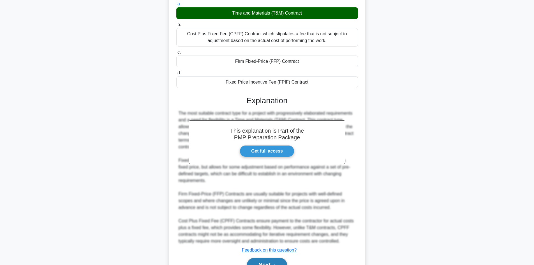
click at [269, 258] on button "Next" at bounding box center [267, 264] width 40 height 13
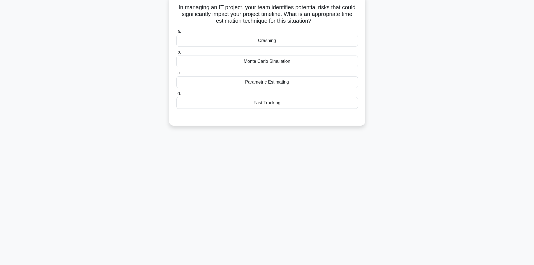
scroll to position [10, 0]
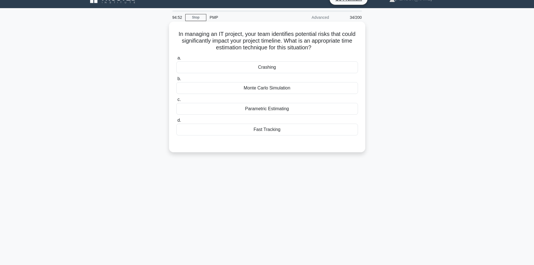
click at [278, 108] on div "Parametric Estimating" at bounding box center [267, 109] width 182 height 12
click at [176, 102] on input "c. Parametric Estimating" at bounding box center [176, 100] width 0 height 4
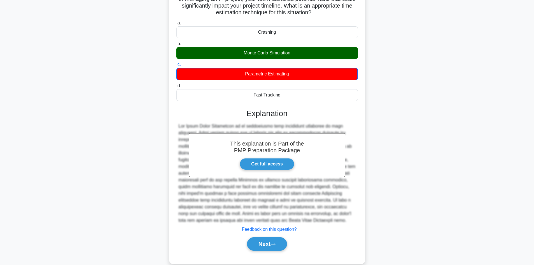
scroll to position [55, 0]
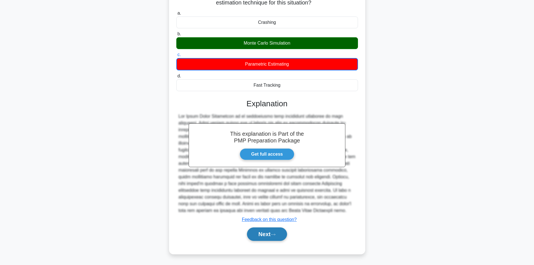
click at [276, 235] on icon at bounding box center [273, 234] width 5 height 3
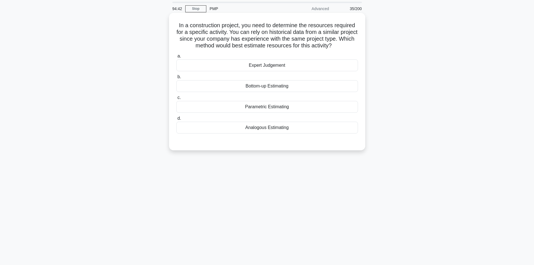
scroll to position [0, 0]
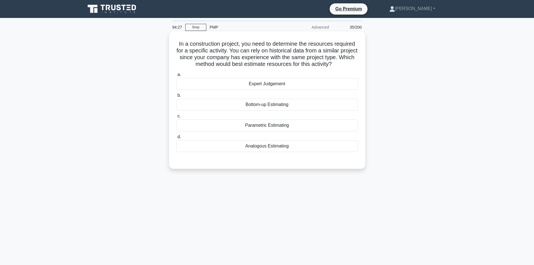
click at [272, 145] on div "Analogous Estimating" at bounding box center [267, 146] width 182 height 12
click at [176, 139] on input "d. Analogous Estimating" at bounding box center [176, 137] width 0 height 4
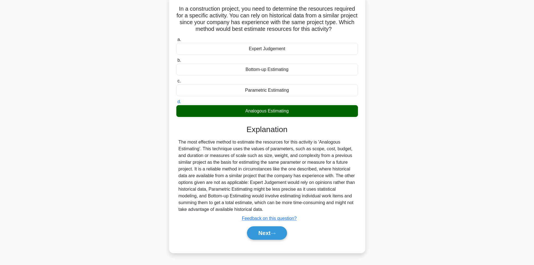
scroll to position [38, 0]
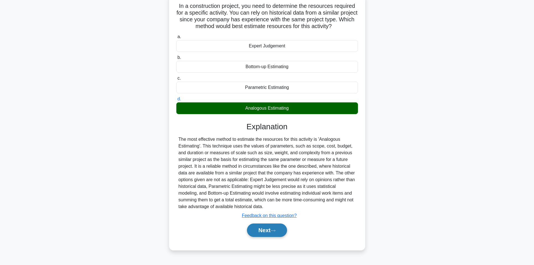
click at [276, 231] on icon at bounding box center [273, 230] width 5 height 3
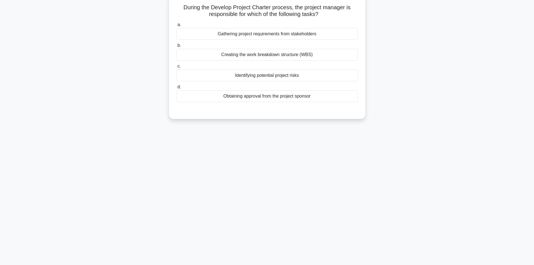
scroll to position [10, 0]
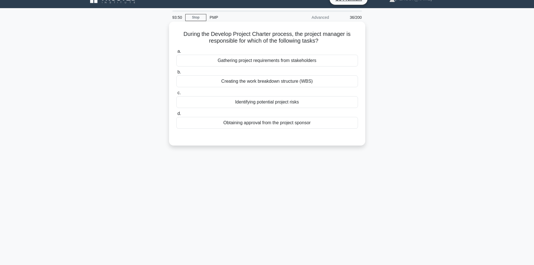
click at [283, 123] on div "Obtaining approval from the project sponsor" at bounding box center [267, 123] width 182 height 12
click at [176, 116] on input "d. Obtaining approval from the project sponsor" at bounding box center [176, 114] width 0 height 4
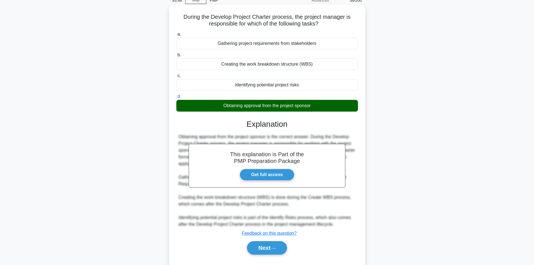
scroll to position [41, 0]
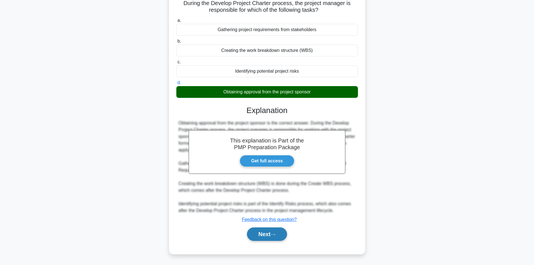
click at [266, 235] on button "Next" at bounding box center [267, 233] width 40 height 13
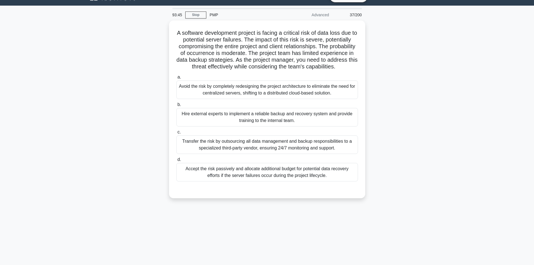
scroll to position [0, 0]
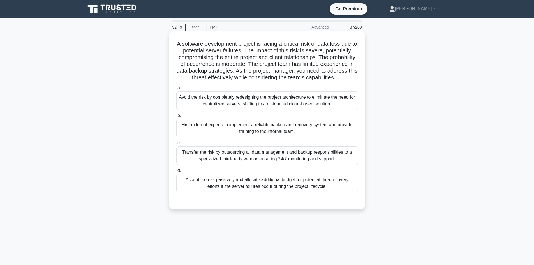
click at [270, 133] on div "Hire external experts to implement a reliable backup and recovery system and pr…" at bounding box center [267, 128] width 182 height 19
click at [176, 118] on input "b. Hire external experts to implement a reliable backup and recovery system and…" at bounding box center [176, 116] width 0 height 4
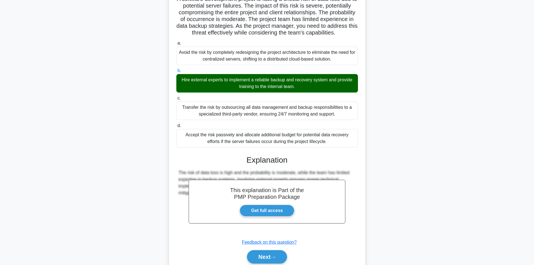
scroll to position [74, 0]
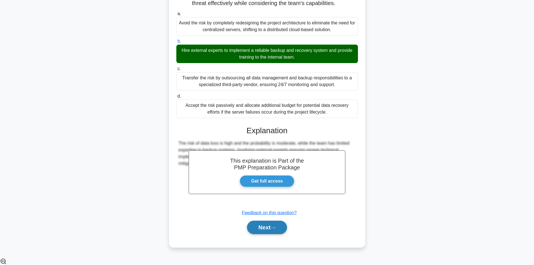
click at [266, 234] on button "Next" at bounding box center [267, 227] width 40 height 13
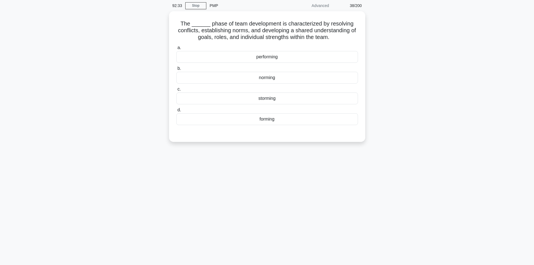
scroll to position [0, 0]
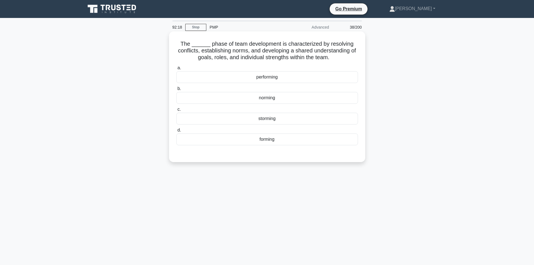
click at [274, 80] on div "performing" at bounding box center [267, 77] width 182 height 12
click at [176, 70] on input "a. performing" at bounding box center [176, 68] width 0 height 4
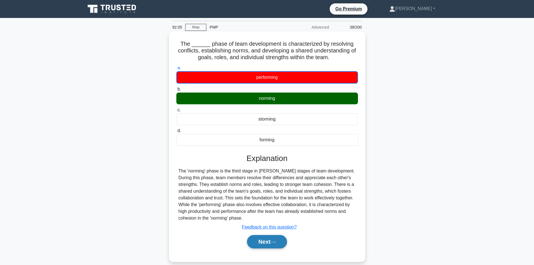
click at [271, 240] on button "Next" at bounding box center [267, 241] width 40 height 13
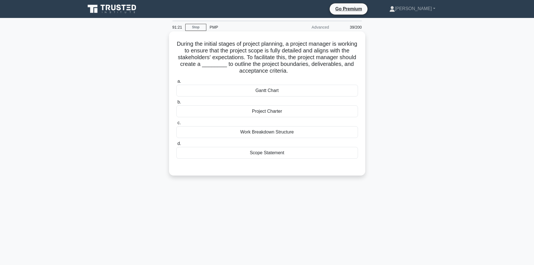
click at [276, 90] on div "Gantt Chart" at bounding box center [267, 91] width 182 height 12
click at [176, 83] on input "a. Gantt Chart" at bounding box center [176, 82] width 0 height 4
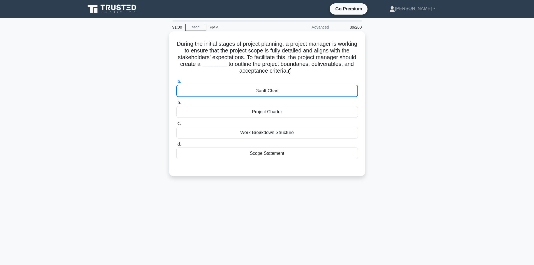
click at [276, 111] on div "Project Charter" at bounding box center [267, 112] width 182 height 12
click at [176, 105] on input "b. Project Charter" at bounding box center [176, 103] width 0 height 4
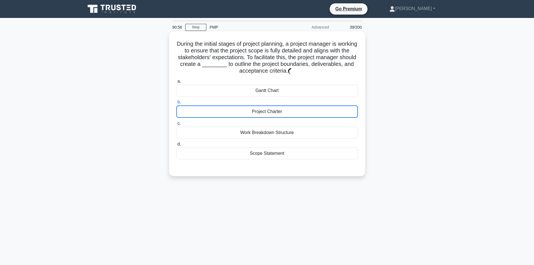
click at [268, 112] on div "Project Charter" at bounding box center [267, 111] width 182 height 12
click at [176, 104] on input "b. Project Charter" at bounding box center [176, 102] width 0 height 4
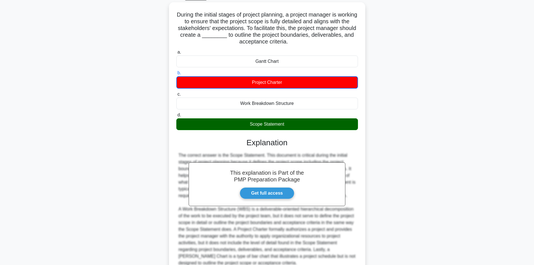
scroll to position [54, 0]
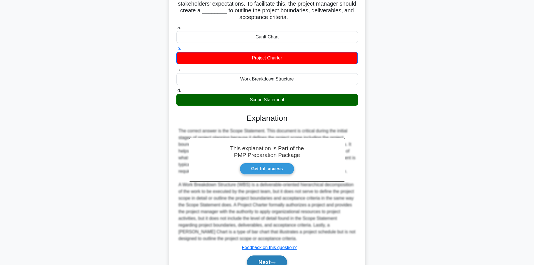
click at [270, 262] on button "Next" at bounding box center [267, 262] width 40 height 13
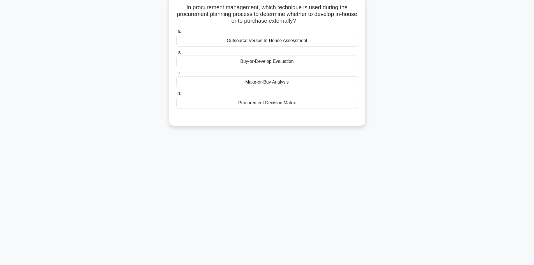
scroll to position [10, 0]
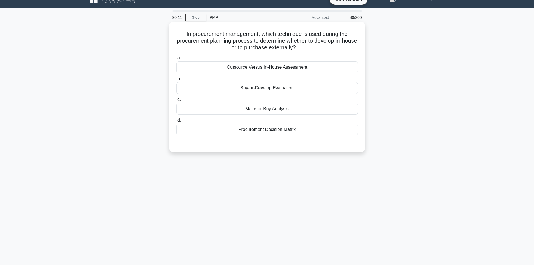
click at [309, 69] on div "Outsource Versus In-House Assessment" at bounding box center [267, 67] width 182 height 12
click at [176, 60] on input "a. Outsource Versus In-House Assessment" at bounding box center [176, 58] width 0 height 4
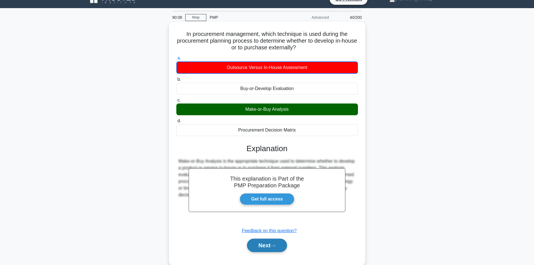
click at [267, 245] on button "Next" at bounding box center [267, 245] width 40 height 13
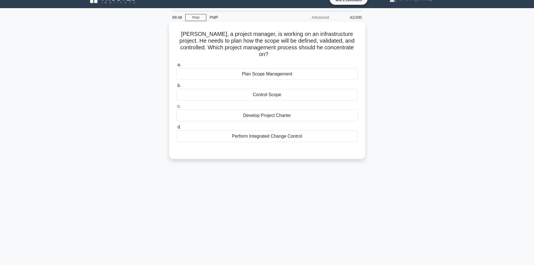
click at [274, 69] on div "Plan Scope Management" at bounding box center [267, 74] width 182 height 12
click at [176, 67] on input "a. Plan Scope Management" at bounding box center [176, 65] width 0 height 4
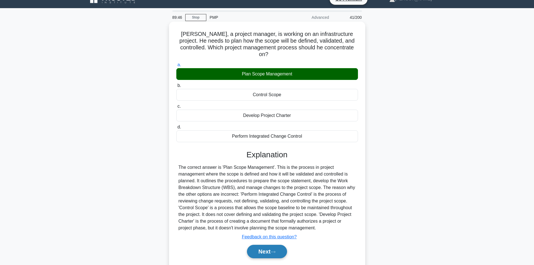
click at [272, 247] on button "Next" at bounding box center [267, 251] width 40 height 13
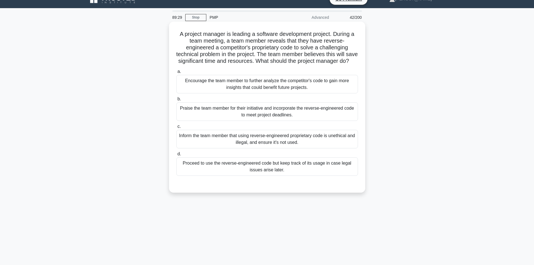
click at [311, 144] on div "Inform the team member that using reverse-engineered proprietary code is unethi…" at bounding box center [267, 139] width 182 height 19
click at [176, 128] on input "c. Inform the team member that using reverse-engineered proprietary code is une…" at bounding box center [176, 127] width 0 height 4
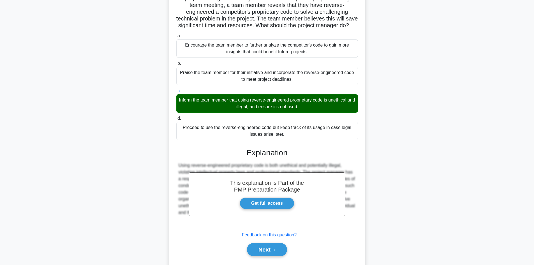
scroll to position [68, 0]
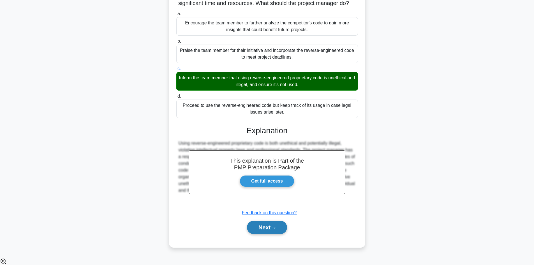
click at [266, 234] on button "Next" at bounding box center [267, 227] width 40 height 13
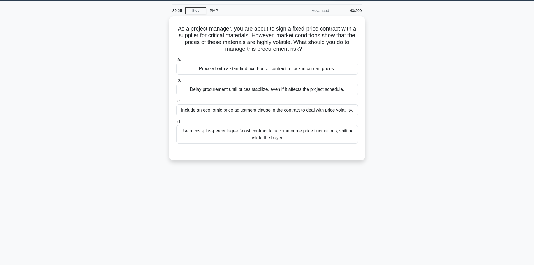
scroll to position [0, 0]
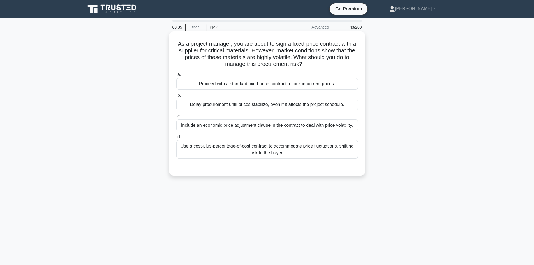
click at [270, 127] on div "Include an economic price adjustment clause in the contract to deal with price …" at bounding box center [267, 125] width 182 height 12
click at [176, 118] on input "c. Include an economic price adjustment clause in the contract to deal with pri…" at bounding box center [176, 116] width 0 height 4
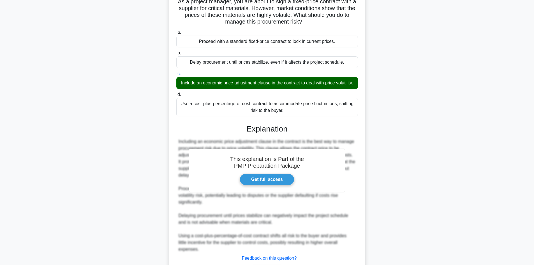
scroll to position [84, 0]
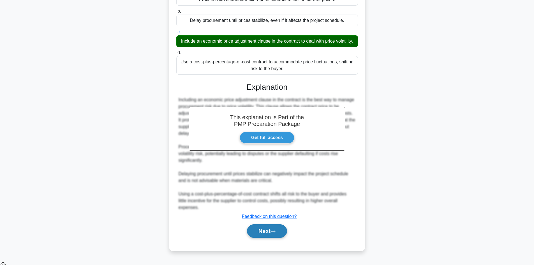
click at [273, 234] on button "Next" at bounding box center [267, 230] width 40 height 13
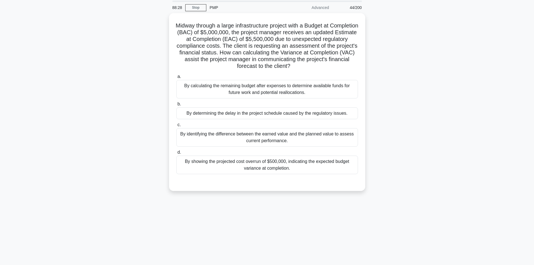
scroll to position [10, 0]
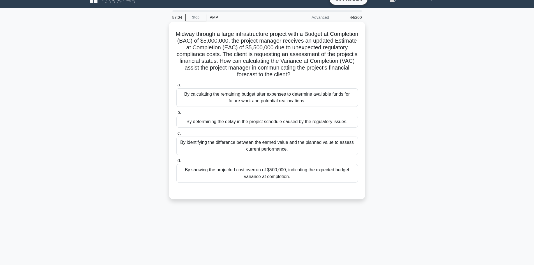
click at [331, 145] on div "By identifying the difference between the earned value and the planned value to…" at bounding box center [267, 146] width 182 height 19
click at [314, 144] on div "By identifying the difference between the earned value and the planned value to…" at bounding box center [267, 146] width 182 height 19
click at [176, 135] on input "c. By identifying the difference between the earned value and the planned value…" at bounding box center [176, 134] width 0 height 4
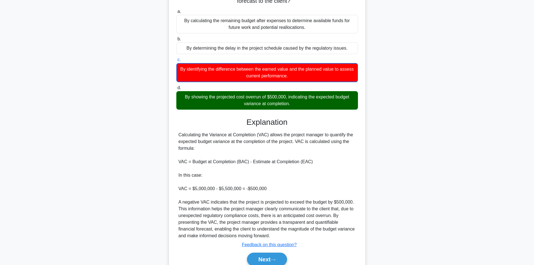
scroll to position [109, 0]
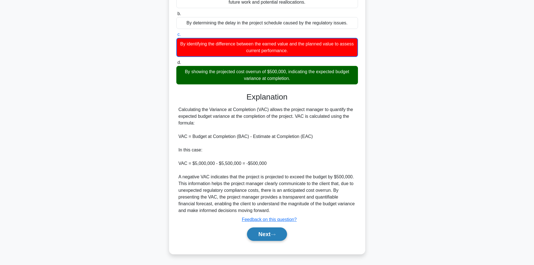
click at [271, 233] on button "Next" at bounding box center [267, 233] width 40 height 13
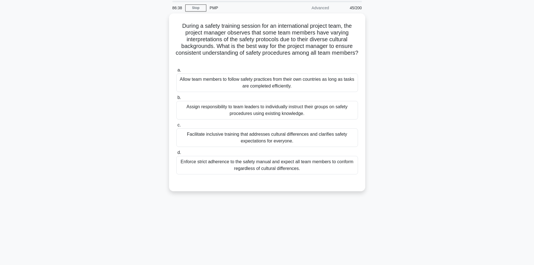
scroll to position [0, 0]
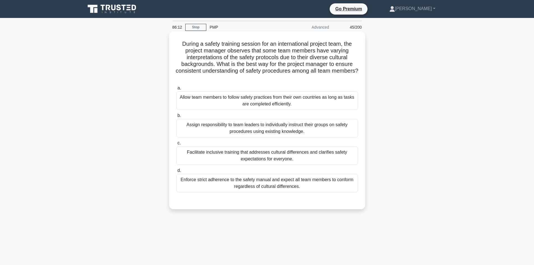
click at [288, 153] on div "Facilitate inclusive training that addresses cultural differences and clarifies…" at bounding box center [267, 155] width 182 height 19
click at [176, 145] on input "c. Facilitate inclusive training that addresses cultural differences and clarif…" at bounding box center [176, 143] width 0 height 4
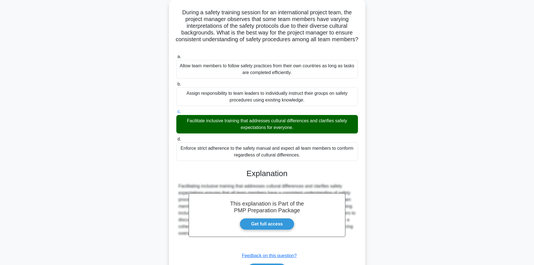
scroll to position [68, 0]
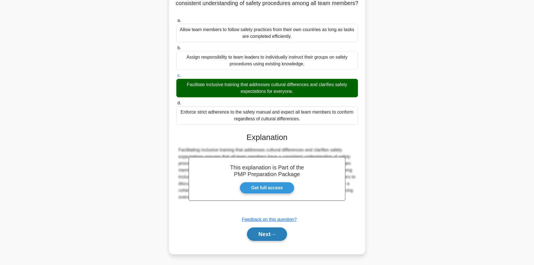
click at [279, 232] on button "Next" at bounding box center [267, 233] width 40 height 13
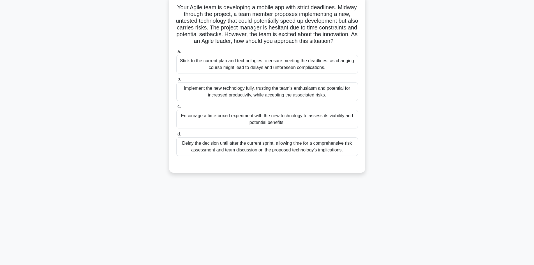
scroll to position [10, 0]
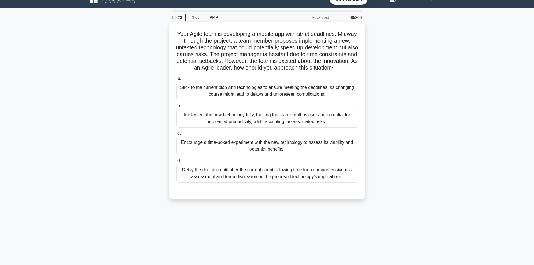
click at [272, 183] on div "Delay the decision until after the current sprint, allowing time for a comprehe…" at bounding box center [267, 173] width 182 height 19
click at [176, 163] on input "d. Delay the decision until after the current sprint, allowing time for a compr…" at bounding box center [176, 161] width 0 height 4
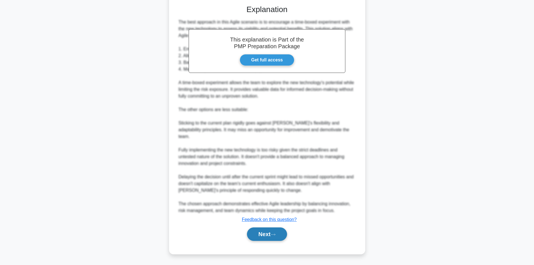
click at [280, 232] on button "Next" at bounding box center [267, 233] width 40 height 13
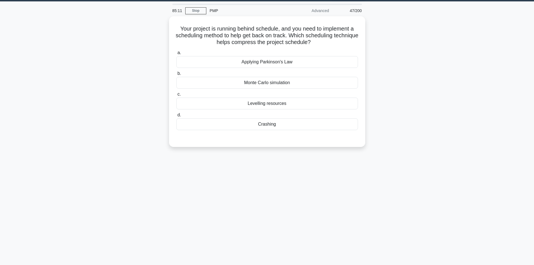
scroll to position [0, 0]
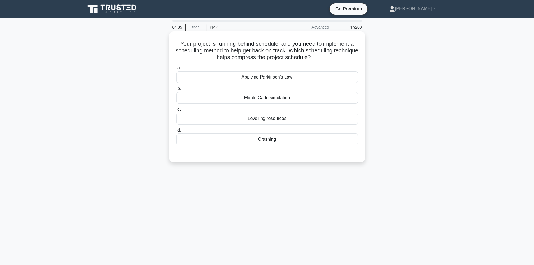
click at [264, 141] on div "Crashing" at bounding box center [267, 140] width 182 height 12
click at [176, 132] on input "d. Crashing" at bounding box center [176, 130] width 0 height 4
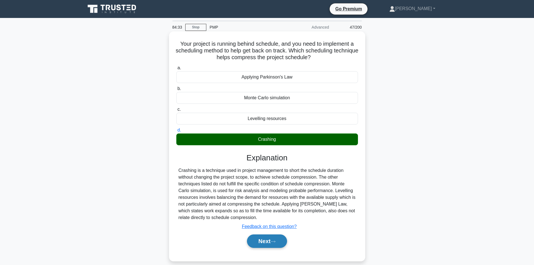
click at [281, 243] on button "Next" at bounding box center [267, 240] width 40 height 13
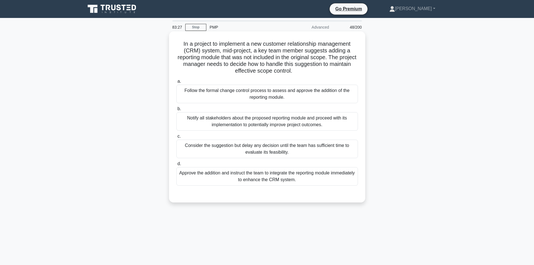
click at [277, 91] on div "Follow the formal change control process to assess and approve the addition of …" at bounding box center [267, 94] width 182 height 19
click at [176, 83] on input "a. Follow the formal change control process to assess and approve the addition …" at bounding box center [176, 82] width 0 height 4
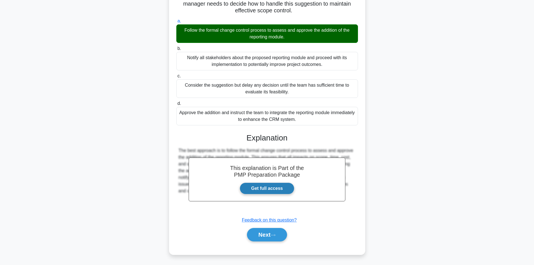
scroll to position [61, 0]
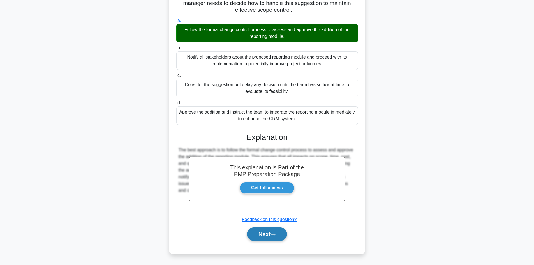
click at [279, 233] on button "Next" at bounding box center [267, 233] width 40 height 13
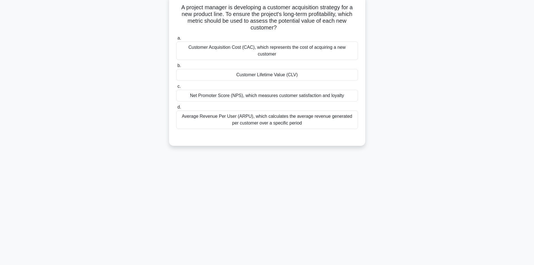
scroll to position [0, 0]
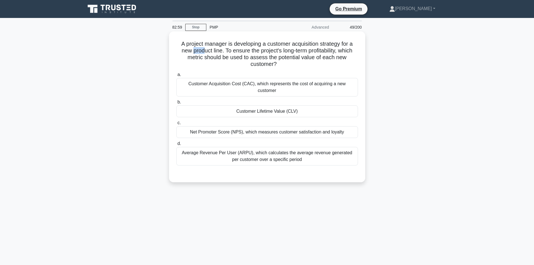
drag, startPoint x: 189, startPoint y: 52, endPoint x: 202, endPoint y: 51, distance: 13.2
click at [202, 51] on h5 "A project manager is developing a customer acquisition strategy for a new produ…" at bounding box center [267, 53] width 183 height 27
drag, startPoint x: 303, startPoint y: 52, endPoint x: 309, endPoint y: 52, distance: 5.9
click at [309, 52] on h5 "A project manager is developing a customer acquisition strategy for a new produ…" at bounding box center [267, 53] width 183 height 27
drag, startPoint x: 277, startPoint y: 52, endPoint x: 301, endPoint y: 52, distance: 23.6
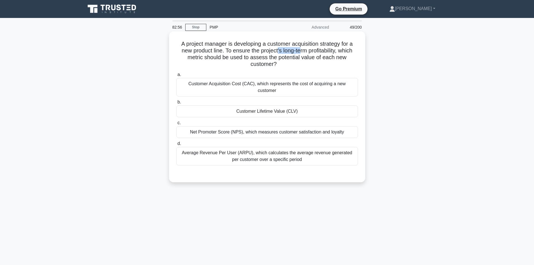
click at [301, 52] on h5 "A project manager is developing a customer acquisition strategy for a new produ…" at bounding box center [267, 53] width 183 height 27
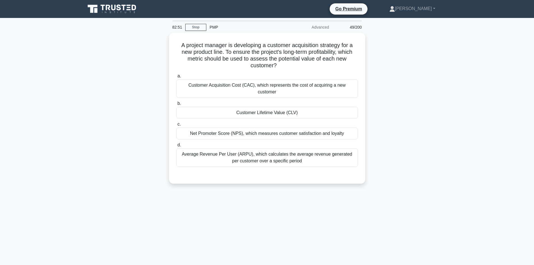
click at [413, 79] on div "A project manager is developing a customer acquisition strategy for a new produ…" at bounding box center [267, 112] width 370 height 158
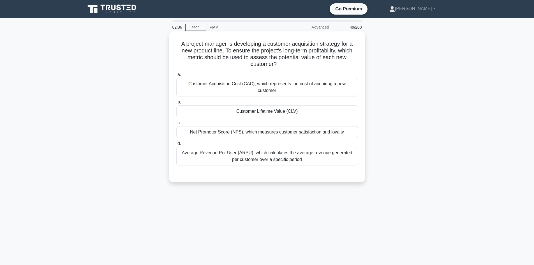
click at [315, 127] on div "Net Promoter Score (NPS), which measures customer satisfaction and loyalty" at bounding box center [267, 132] width 182 height 12
click at [176, 125] on input "c. Net Promoter Score (NPS), which measures customer satisfaction and loyalty" at bounding box center [176, 123] width 0 height 4
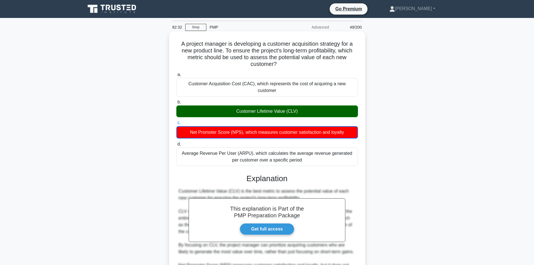
scroll to position [102, 0]
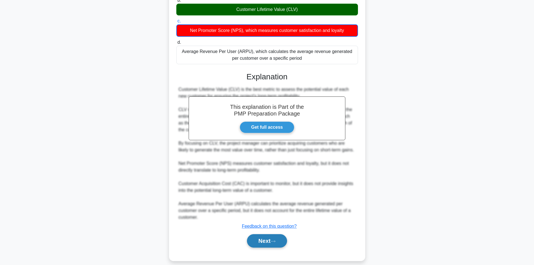
click at [274, 240] on icon at bounding box center [273, 241] width 5 height 3
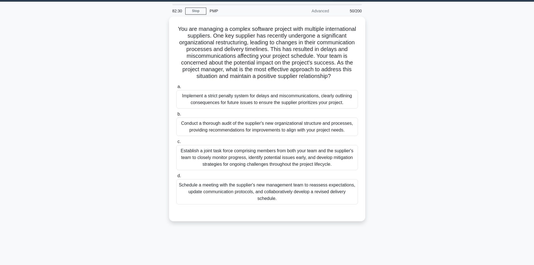
scroll to position [0, 0]
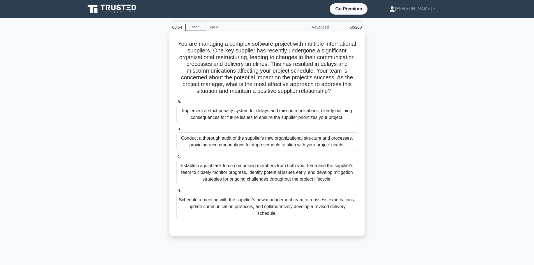
click at [302, 200] on div "Schedule a meeting with the supplier's new management team to reassess expectat…" at bounding box center [267, 206] width 182 height 25
click at [176, 193] on input "d. Schedule a meeting with the supplier's new management team to reassess expec…" at bounding box center [176, 191] width 0 height 4
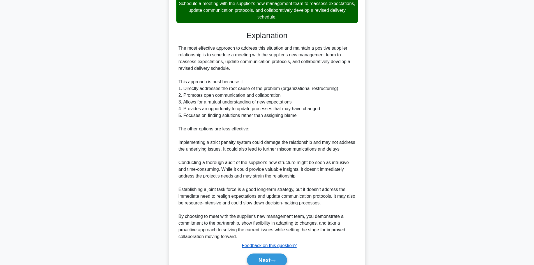
scroll to position [222, 0]
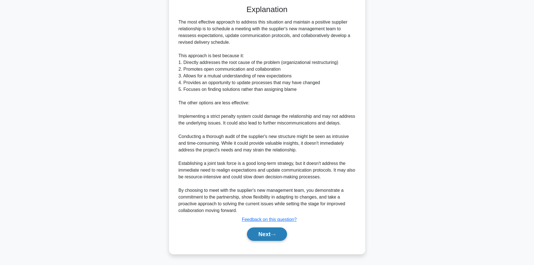
click at [267, 236] on button "Next" at bounding box center [267, 233] width 40 height 13
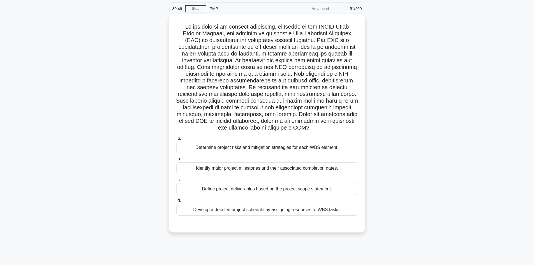
scroll to position [0, 0]
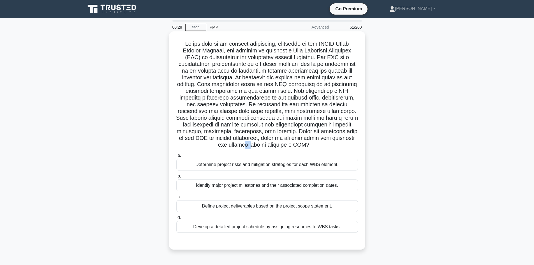
drag, startPoint x: 337, startPoint y: 138, endPoint x: 340, endPoint y: 140, distance: 4.0
click at [340, 140] on h5 ".spinner_0XTQ{transform-origin:center;animation:spinner_y6GP .75s linear infini…" at bounding box center [267, 94] width 183 height 108
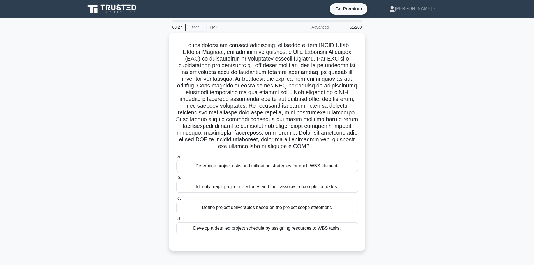
click at [430, 144] on div ".spinner_0XTQ{transform-origin:center;animation:spinner_y6GP .75s linear infini…" at bounding box center [267, 145] width 370 height 225
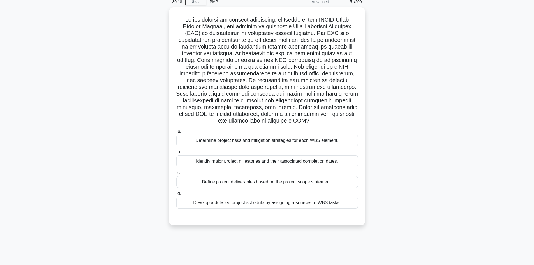
scroll to position [38, 0]
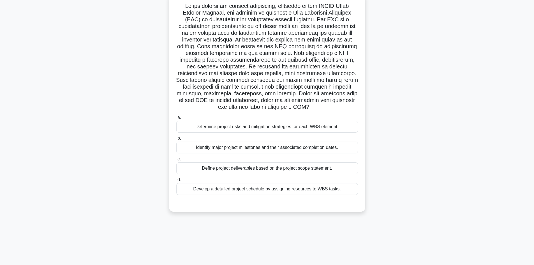
click at [318, 168] on div "Define project deliverables based on the project scope statement." at bounding box center [267, 168] width 182 height 12
click at [176, 161] on input "c. Define project deliverables based on the project scope statement." at bounding box center [176, 159] width 0 height 4
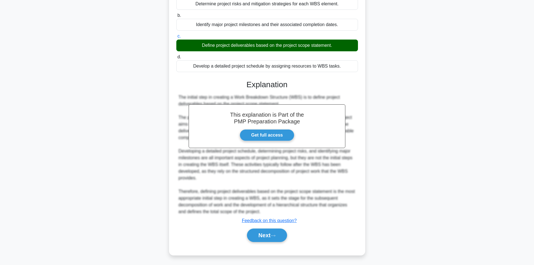
scroll to position [162, 0]
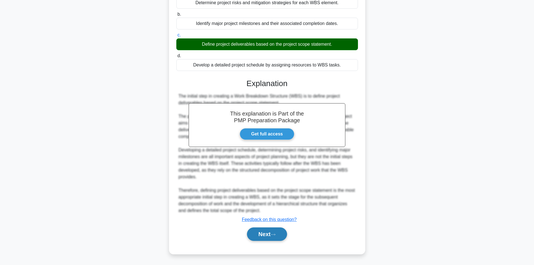
click at [281, 231] on button "Next" at bounding box center [267, 233] width 40 height 13
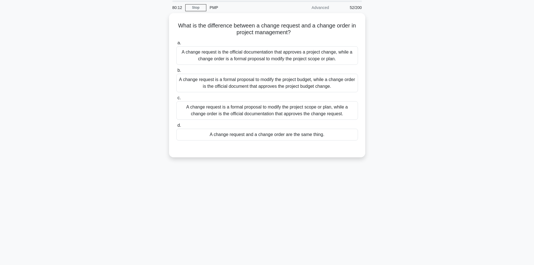
scroll to position [10, 0]
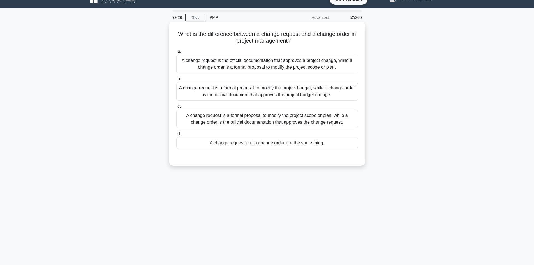
click at [303, 120] on div "A change request is a formal proposal to modify the project scope or plan, whil…" at bounding box center [267, 119] width 182 height 19
click at [176, 108] on input "c. A change request is a formal proposal to modify the project scope or plan, w…" at bounding box center [176, 107] width 0 height 4
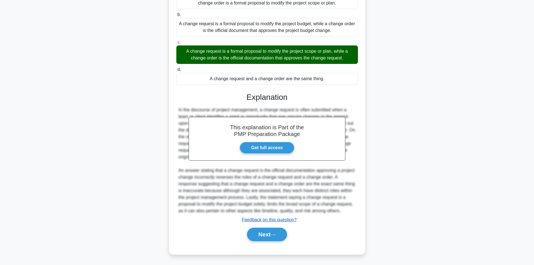
scroll to position [74, 0]
click at [276, 232] on button "Next" at bounding box center [267, 233] width 40 height 13
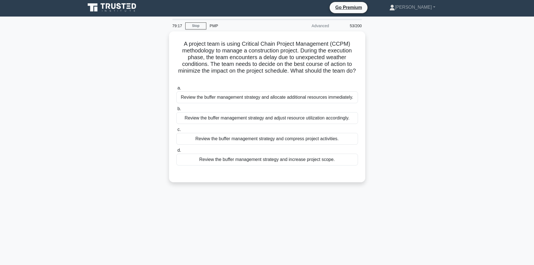
scroll to position [0, 0]
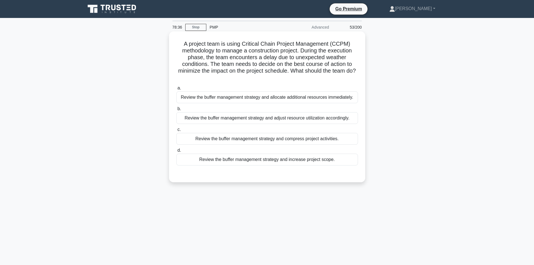
click at [283, 117] on div "Review the buffer management strategy and adjust resource utilization according…" at bounding box center [267, 118] width 182 height 12
click at [176, 111] on input "b. Review the buffer management strategy and adjust resource utilization accord…" at bounding box center [176, 109] width 0 height 4
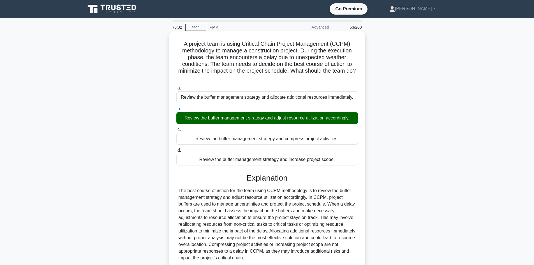
scroll to position [47, 0]
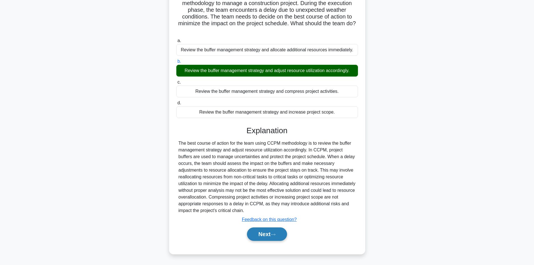
click at [263, 234] on button "Next" at bounding box center [267, 233] width 40 height 13
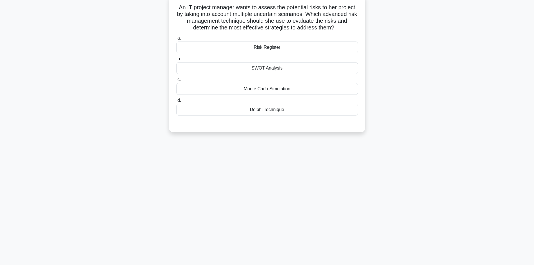
scroll to position [0, 0]
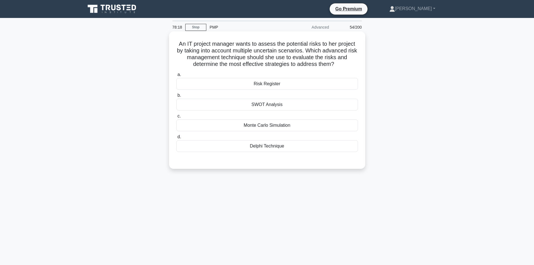
click at [285, 123] on div "Monte Carlo Simulation" at bounding box center [267, 125] width 182 height 12
click at [176, 118] on input "c. Monte Carlo Simulation" at bounding box center [176, 116] width 0 height 4
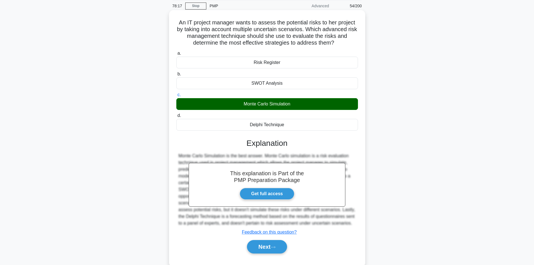
scroll to position [38, 0]
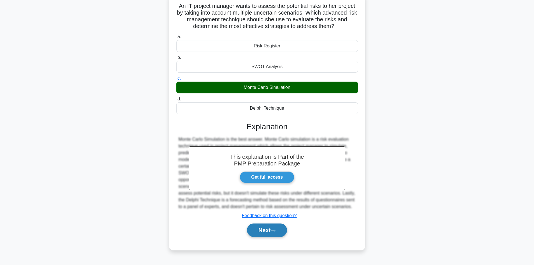
click at [272, 231] on button "Next" at bounding box center [267, 230] width 40 height 13
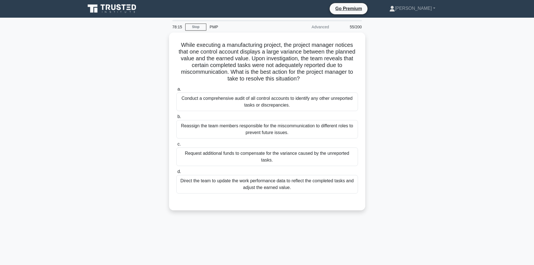
scroll to position [0, 0]
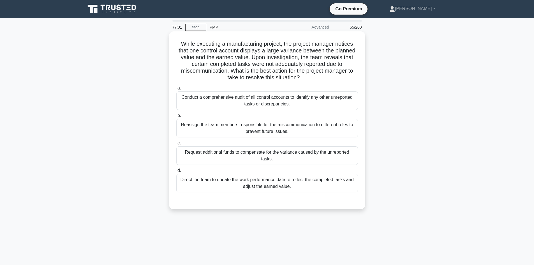
click at [286, 174] on div "Direct the team to update the work performance data to reflect the completed ta…" at bounding box center [267, 183] width 182 height 19
click at [176, 172] on input "d. Direct the team to update the work performance data to reflect the completed…" at bounding box center [176, 171] width 0 height 4
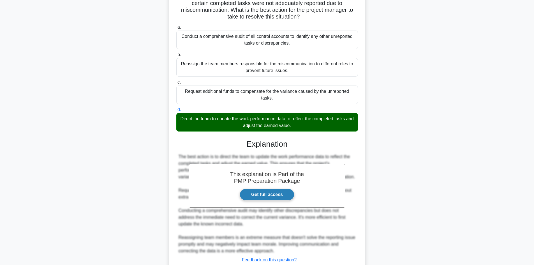
scroll to position [95, 0]
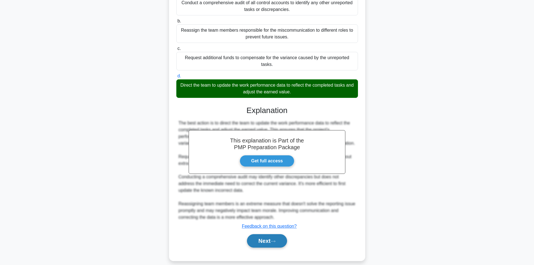
click at [269, 234] on button "Next" at bounding box center [267, 240] width 40 height 13
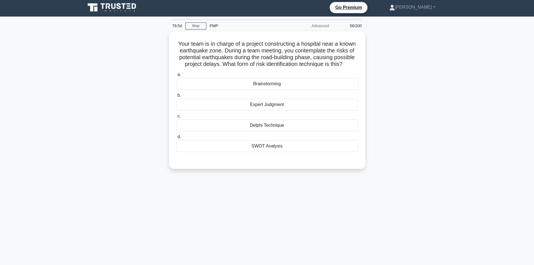
scroll to position [0, 0]
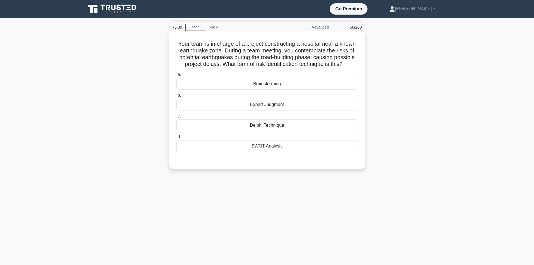
click at [255, 63] on h5 "Your team is in charge of a project constructing a hospital near a known earthq…" at bounding box center [267, 53] width 183 height 27
click at [257, 146] on div "SWOT Analysis" at bounding box center [267, 146] width 182 height 12
click at [176, 139] on input "d. SWOT Analysis" at bounding box center [176, 137] width 0 height 4
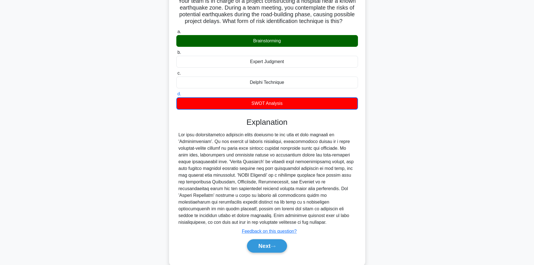
scroll to position [55, 0]
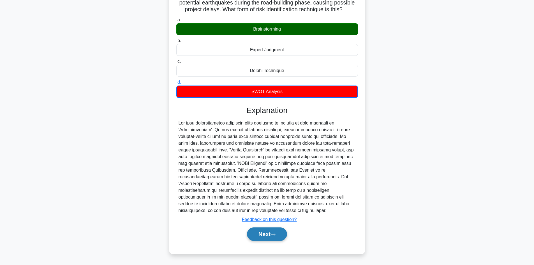
click at [272, 232] on button "Next" at bounding box center [267, 233] width 40 height 13
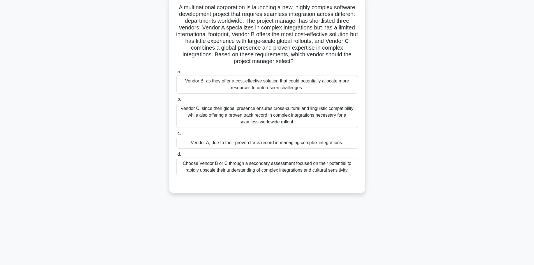
scroll to position [10, 0]
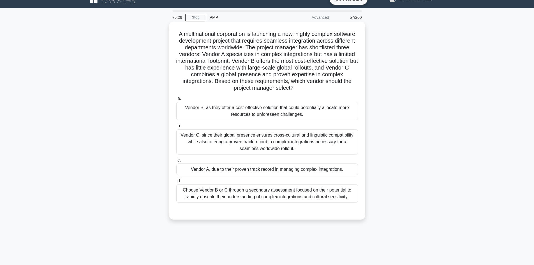
click at [290, 142] on div "Vendor C, since their global presence ensures cross-cultural and linguistic com…" at bounding box center [267, 141] width 182 height 25
click at [176, 128] on input "b. Vendor C, since their global presence ensures cross-cultural and linguistic …" at bounding box center [176, 126] width 0 height 4
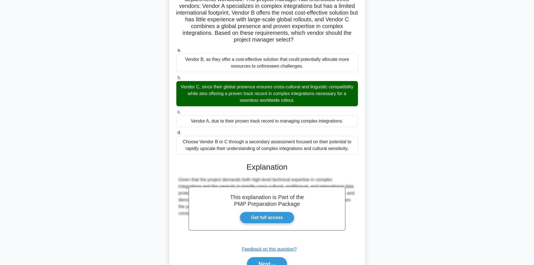
scroll to position [88, 0]
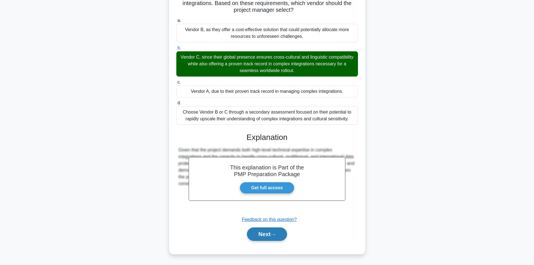
click at [276, 233] on button "Next" at bounding box center [267, 233] width 40 height 13
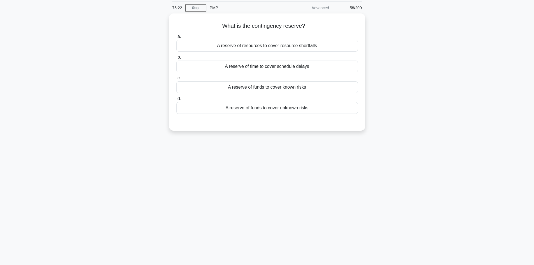
scroll to position [0, 0]
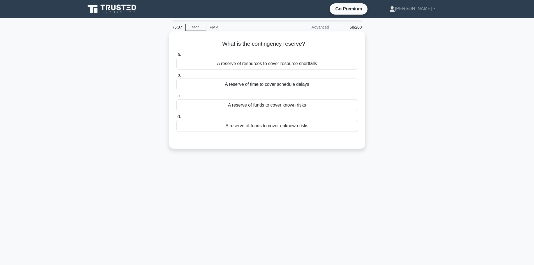
click at [299, 127] on div "A reserve of funds to cover unknown risks" at bounding box center [267, 126] width 182 height 12
click at [176, 119] on input "d. A reserve of funds to cover unknown risks" at bounding box center [176, 117] width 0 height 4
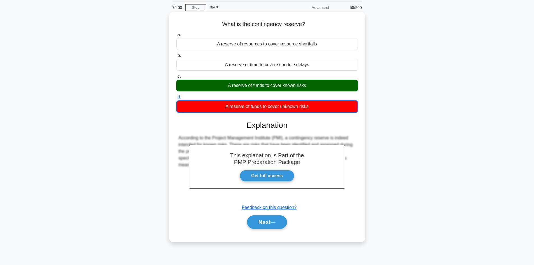
scroll to position [10, 0]
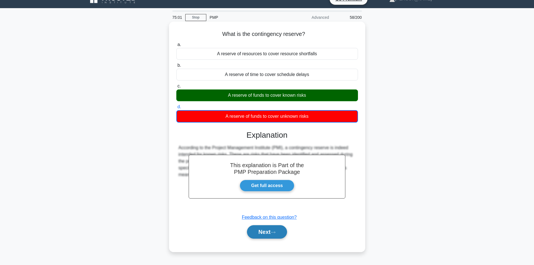
click at [271, 230] on button "Next" at bounding box center [267, 231] width 40 height 13
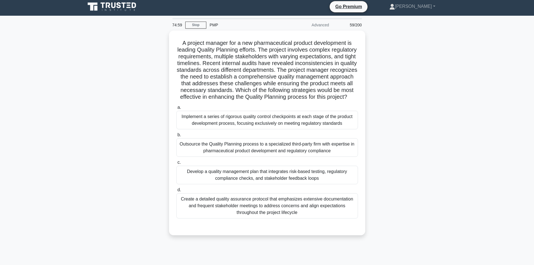
scroll to position [0, 0]
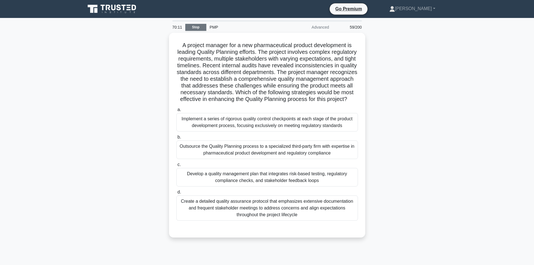
click at [187, 29] on link "Stop" at bounding box center [195, 27] width 21 height 7
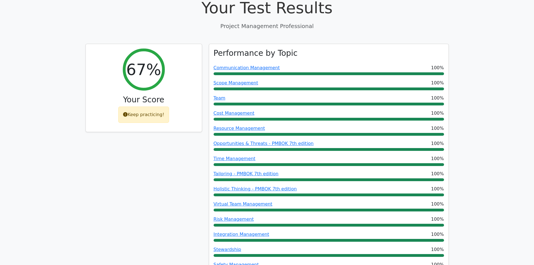
scroll to position [162, 0]
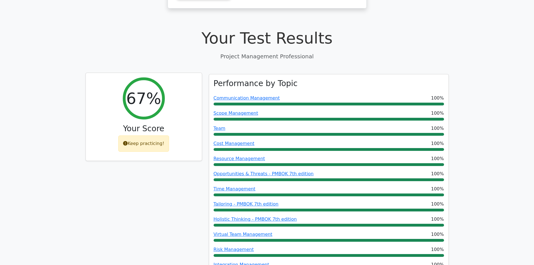
click at [150, 135] on div "Keep practicing!" at bounding box center [143, 143] width 51 height 16
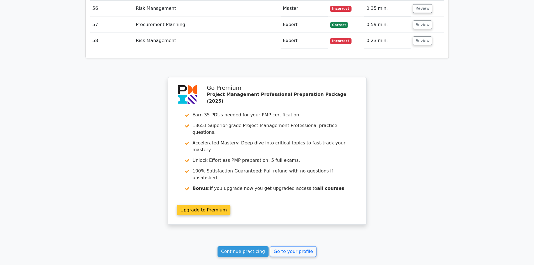
scroll to position [1954, 0]
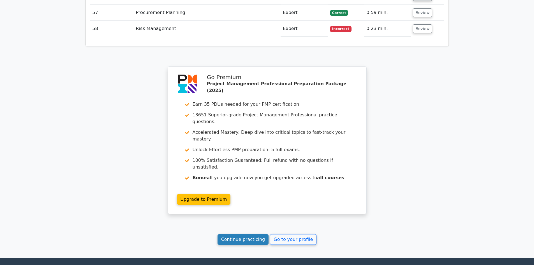
click at [235, 234] on link "Continue practicing" at bounding box center [243, 239] width 51 height 11
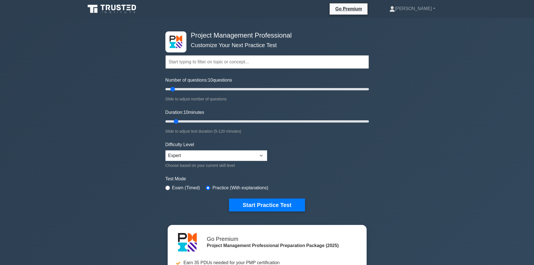
scroll to position [325, 0]
click at [235, 60] on input "text" at bounding box center [267, 61] width 204 height 13
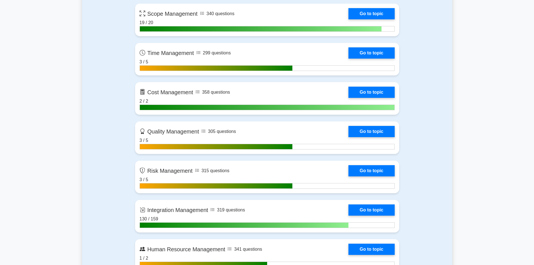
scroll to position [365, 0]
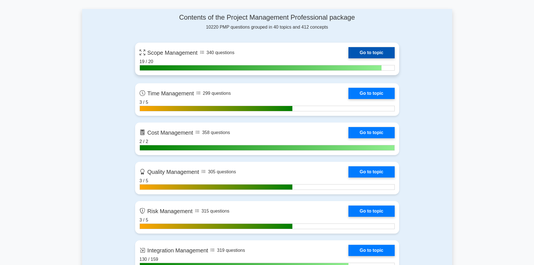
type input "scop"
click at [366, 50] on link "Go to topic" at bounding box center [372, 52] width 46 height 11
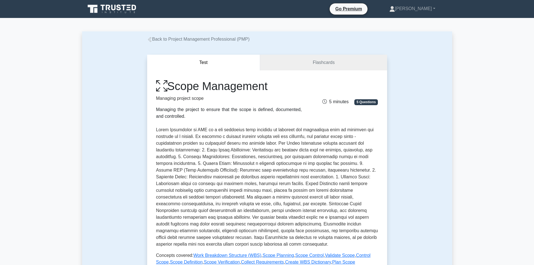
drag, startPoint x: 279, startPoint y: 88, endPoint x: 173, endPoint y: 87, distance: 105.5
type textarea "Scope Management"
click at [173, 87] on h1 "Scope Management" at bounding box center [229, 85] width 146 height 13
copy h1 "Scope Management"
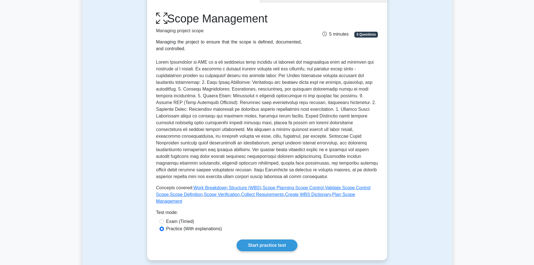
scroll to position [28, 0]
